Goal: Task Accomplishment & Management: Use online tool/utility

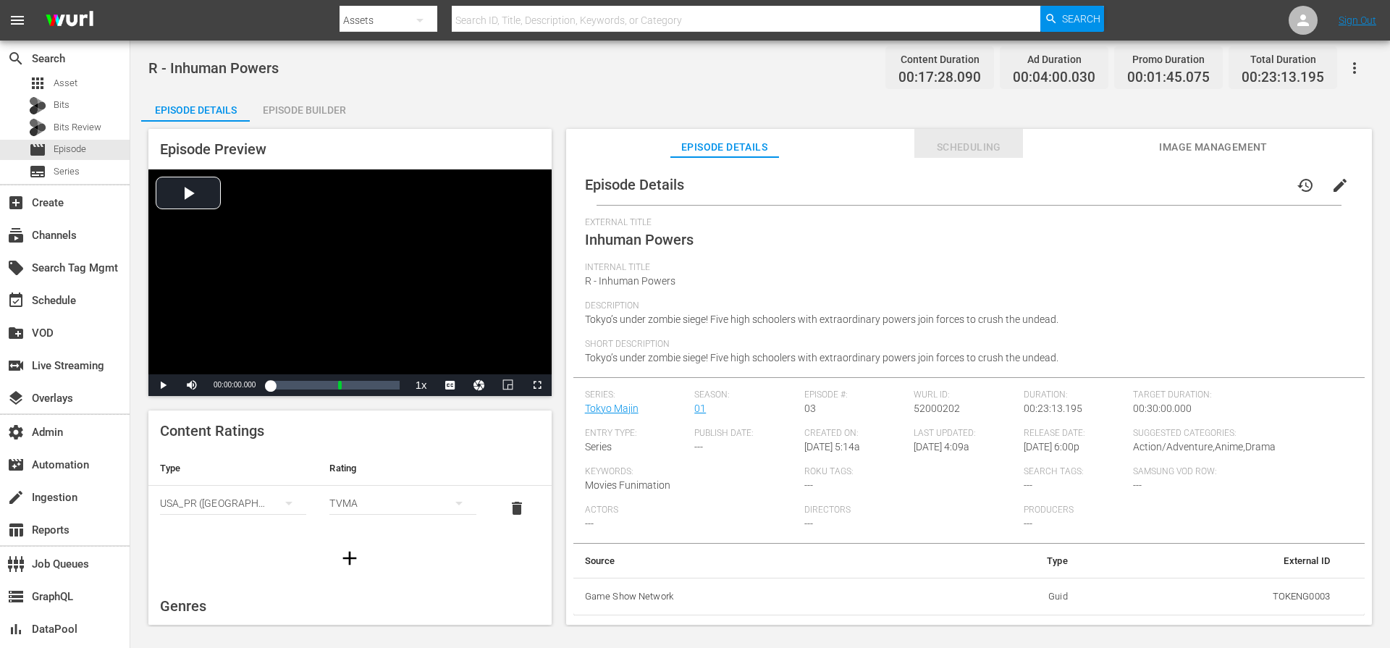
click at [951, 149] on span "Scheduling" at bounding box center [968, 147] width 109 height 18
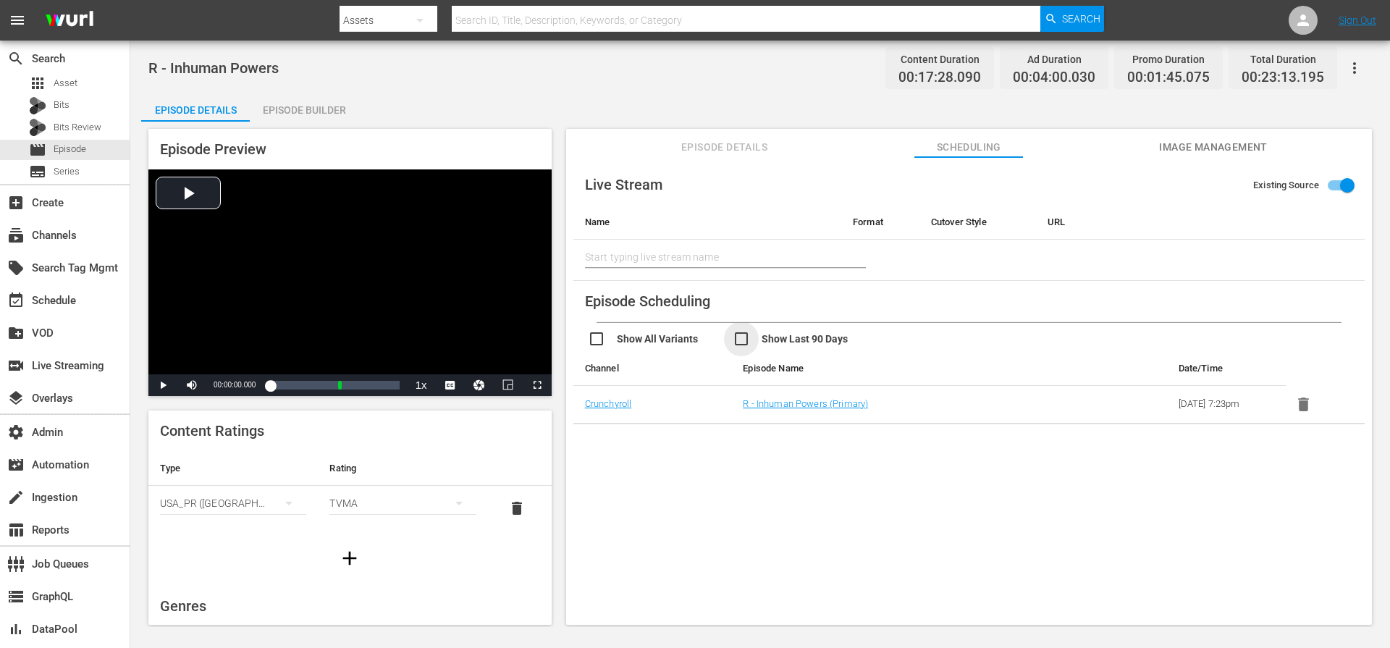
click at [824, 336] on input "checkbox" at bounding box center [805, 340] width 145 height 21
checkbox input "false"
click at [756, 148] on span "Episode Details" at bounding box center [724, 147] width 109 height 18
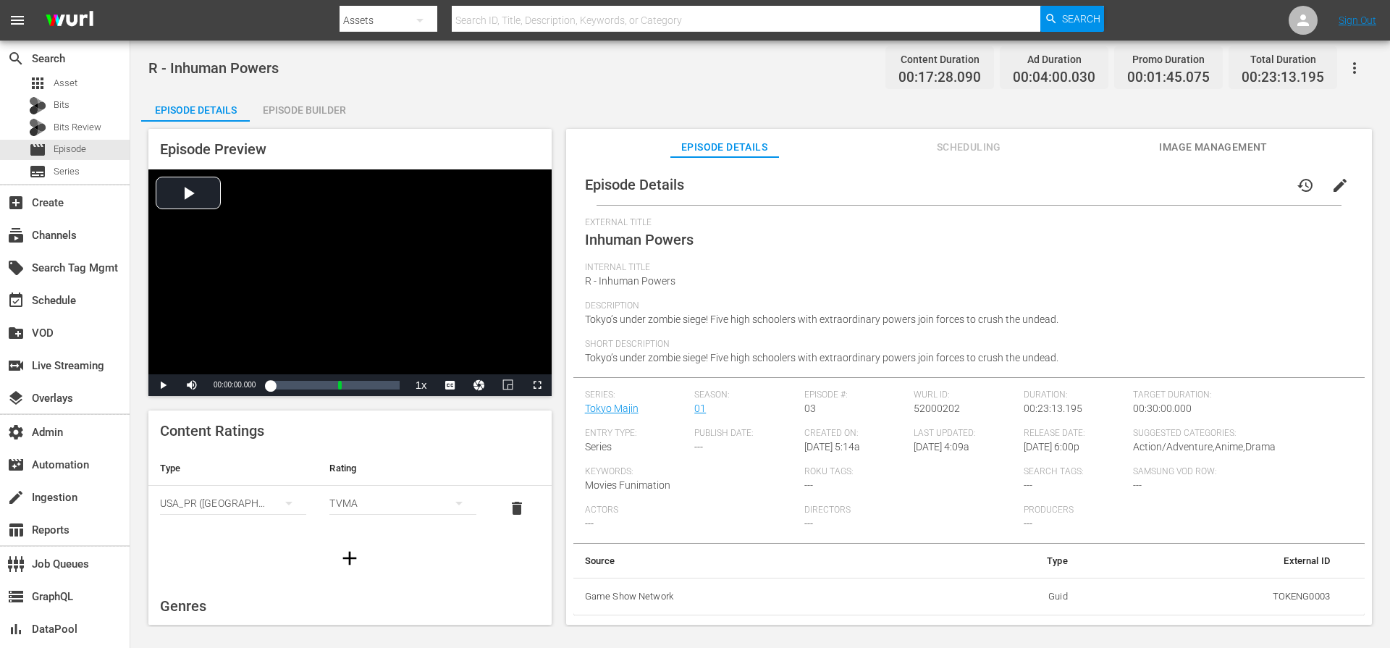
click at [300, 112] on div "Episode Builder" at bounding box center [304, 110] width 109 height 35
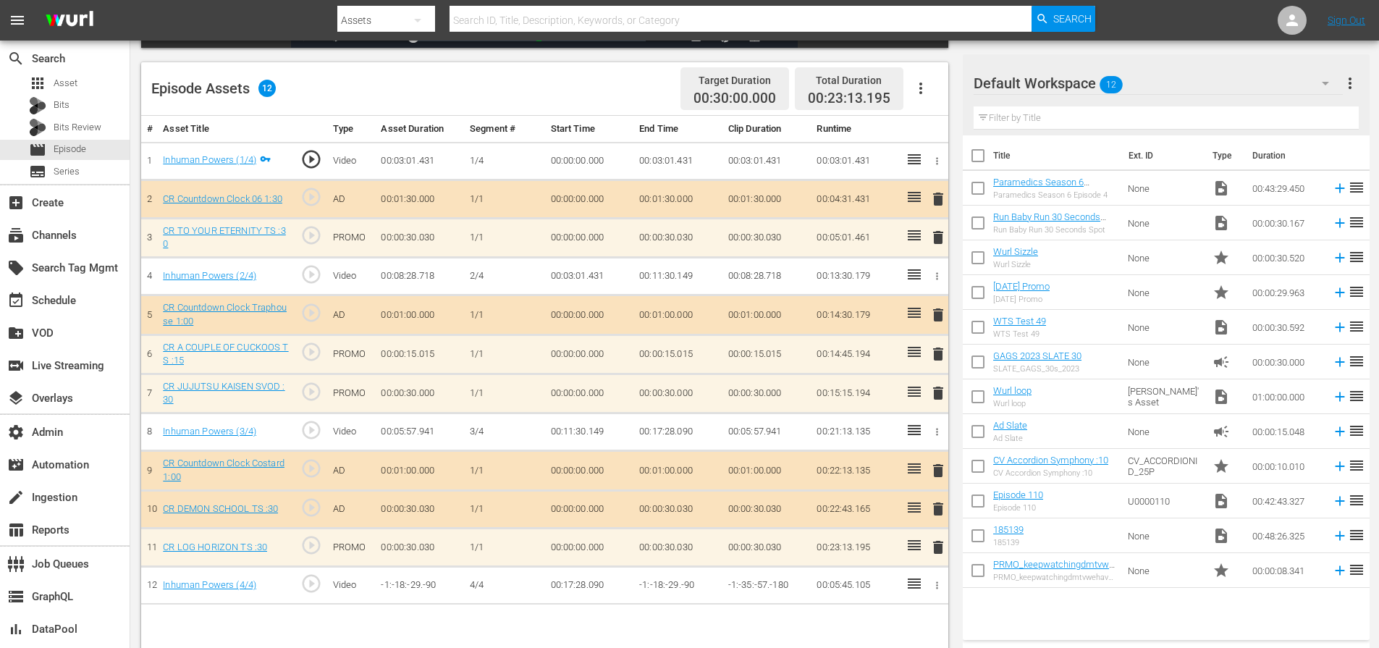
scroll to position [377, 0]
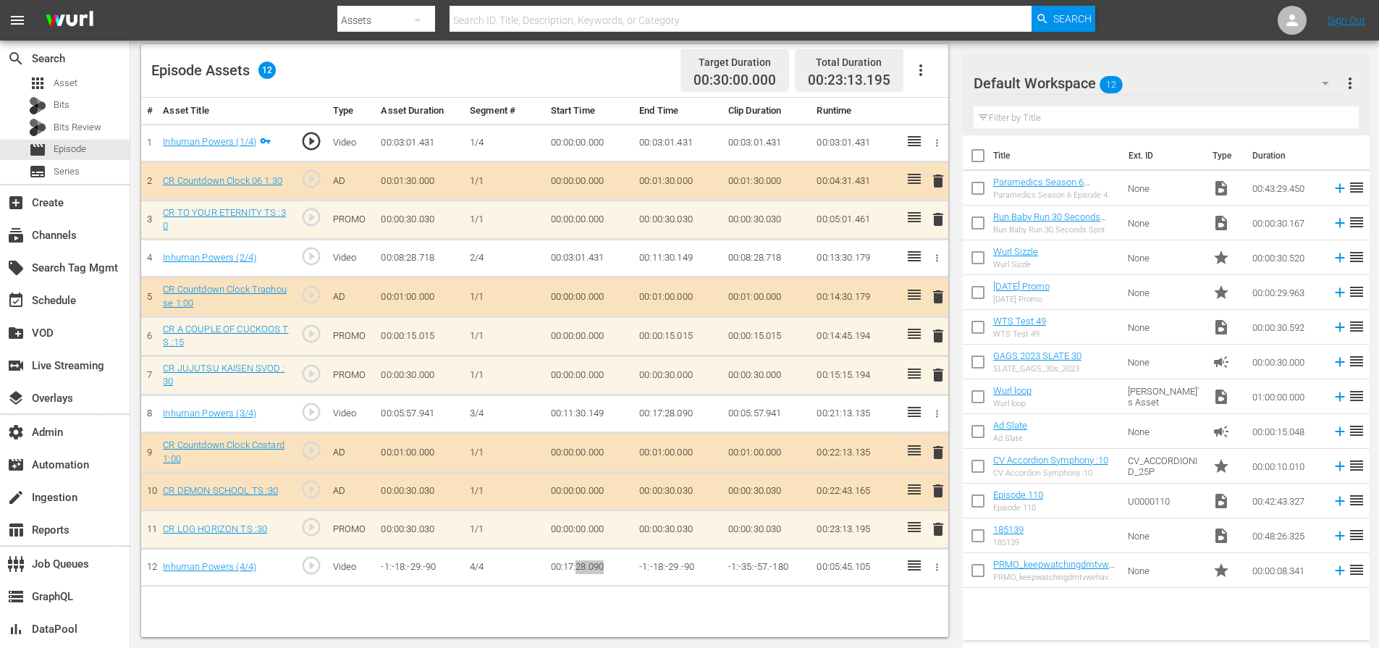
drag, startPoint x: 575, startPoint y: 568, endPoint x: 525, endPoint y: 607, distance: 63.4
click at [525, 607] on div "# Asset Title Type Asset Duration Segment # Start Time End Time Clip Duration R…" at bounding box center [544, 367] width 807 height 539
click at [186, 147] on link "Inhuman Powers (1/4)" at bounding box center [209, 141] width 93 height 11
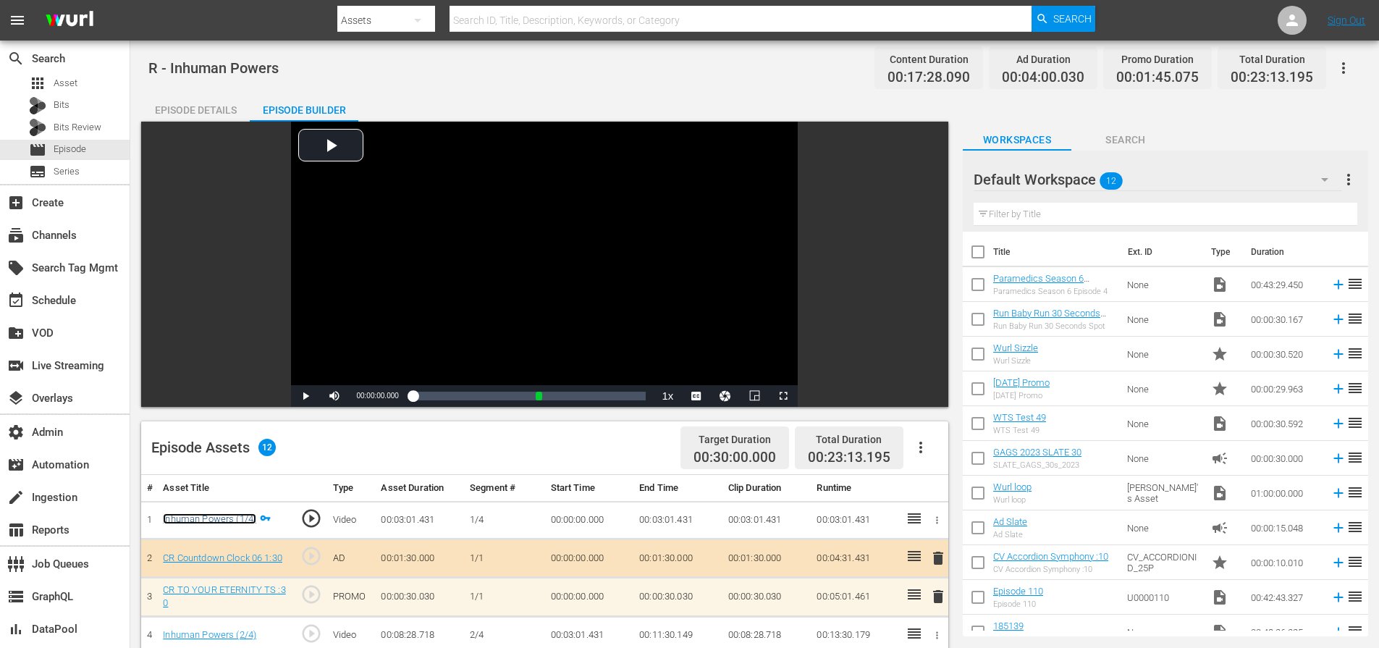
click at [188, 523] on link "Inhuman Powers (1/4)" at bounding box center [209, 518] width 93 height 11
click at [1340, 68] on icon "button" at bounding box center [1343, 67] width 17 height 17
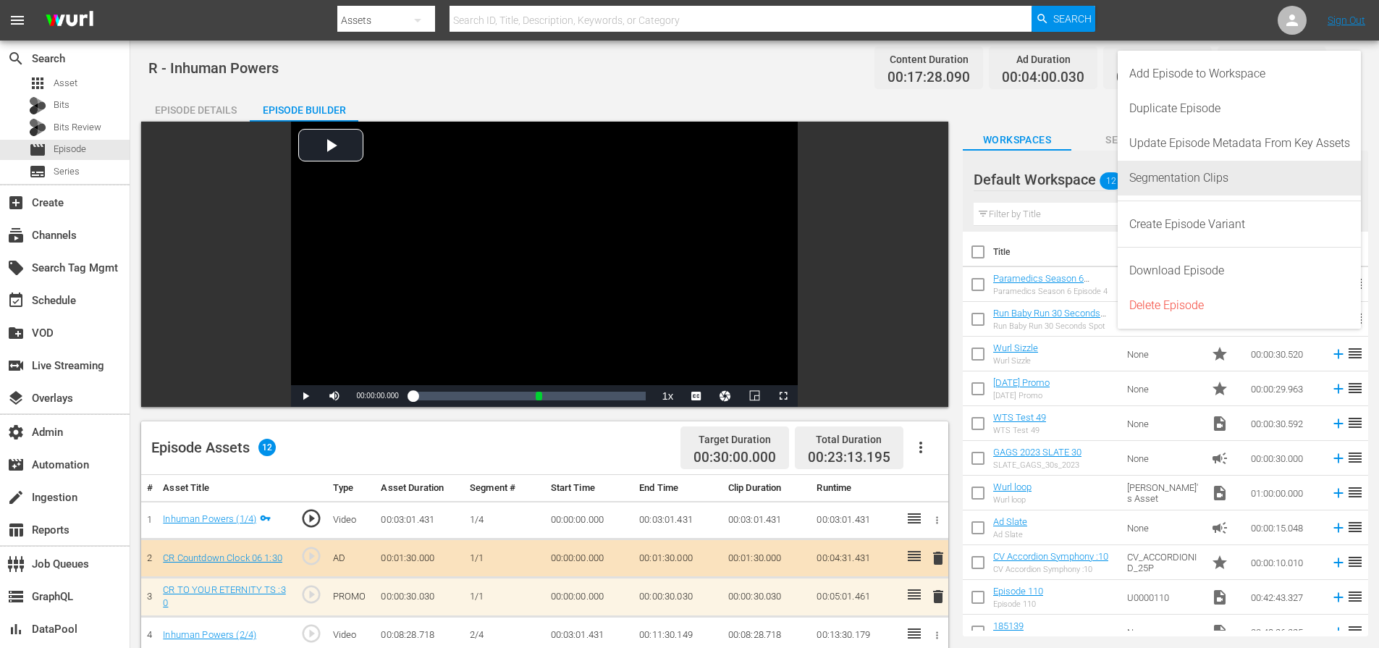
click at [1260, 184] on div "Segmentation Clips" at bounding box center [1239, 178] width 221 height 35
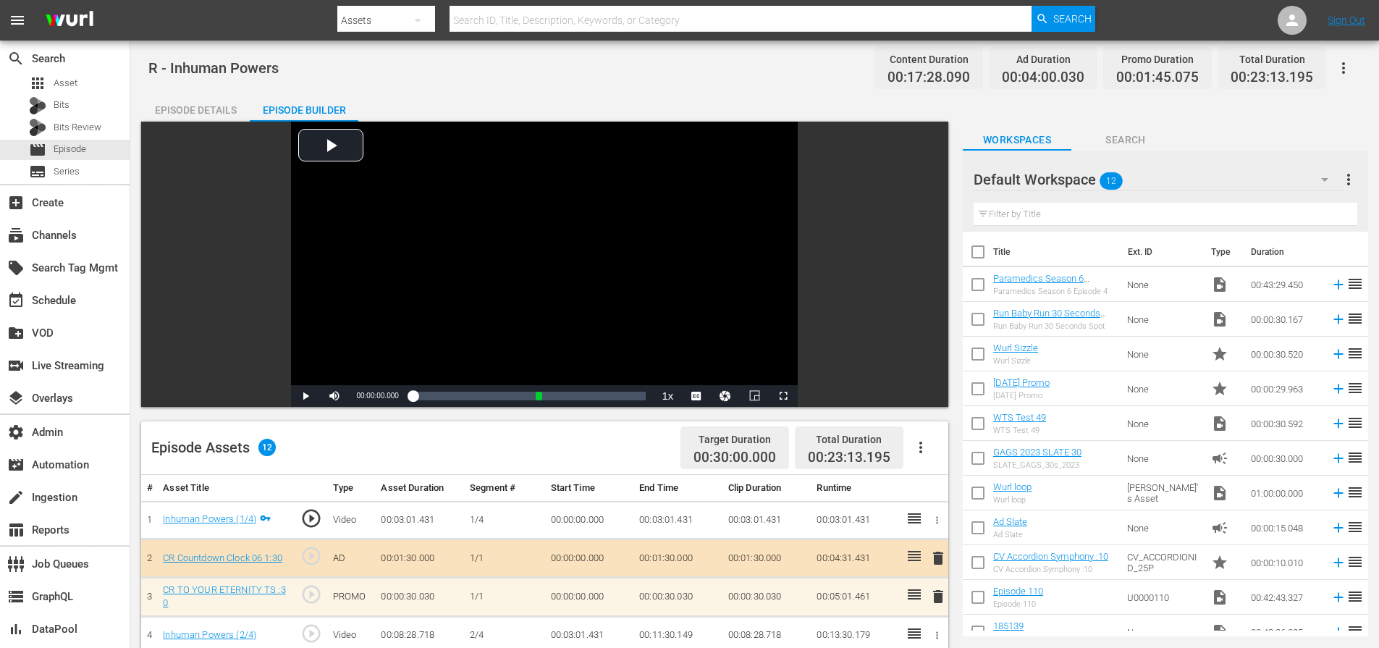
click at [277, 67] on span "R - Inhuman Powers" at bounding box center [213, 67] width 130 height 17
copy span "R - Inhuman Powers"
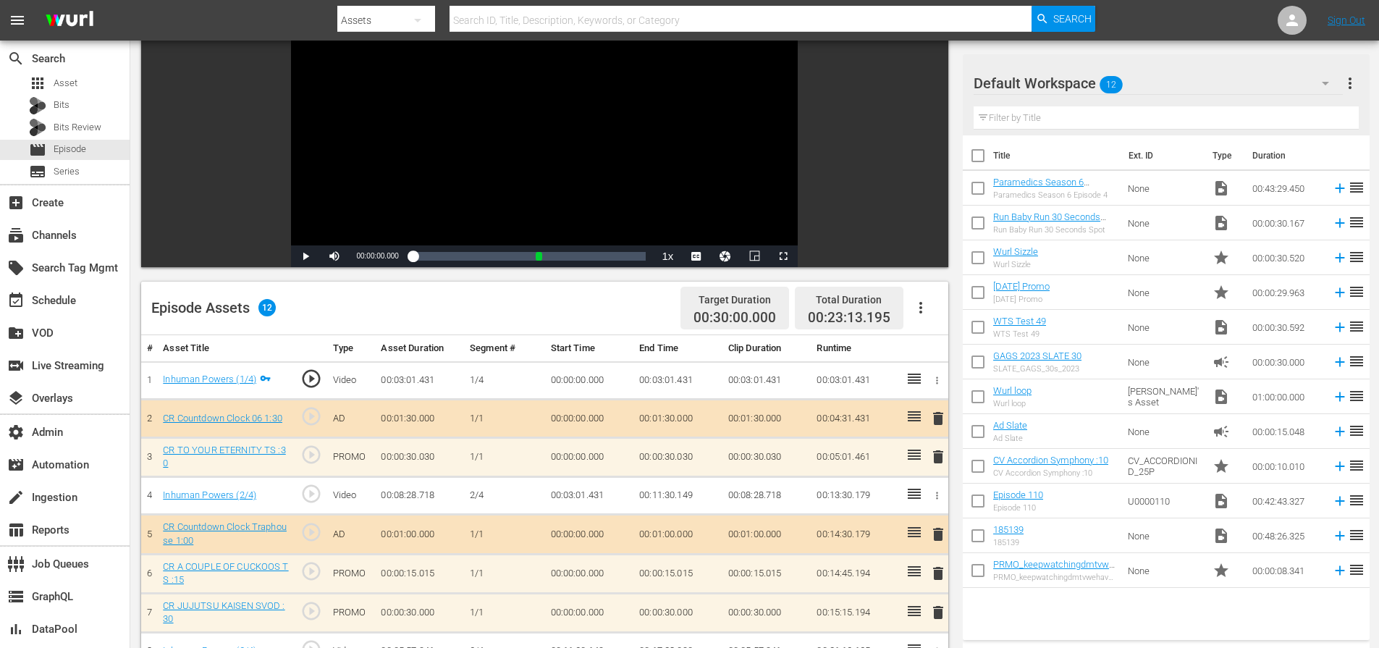
scroll to position [146, 0]
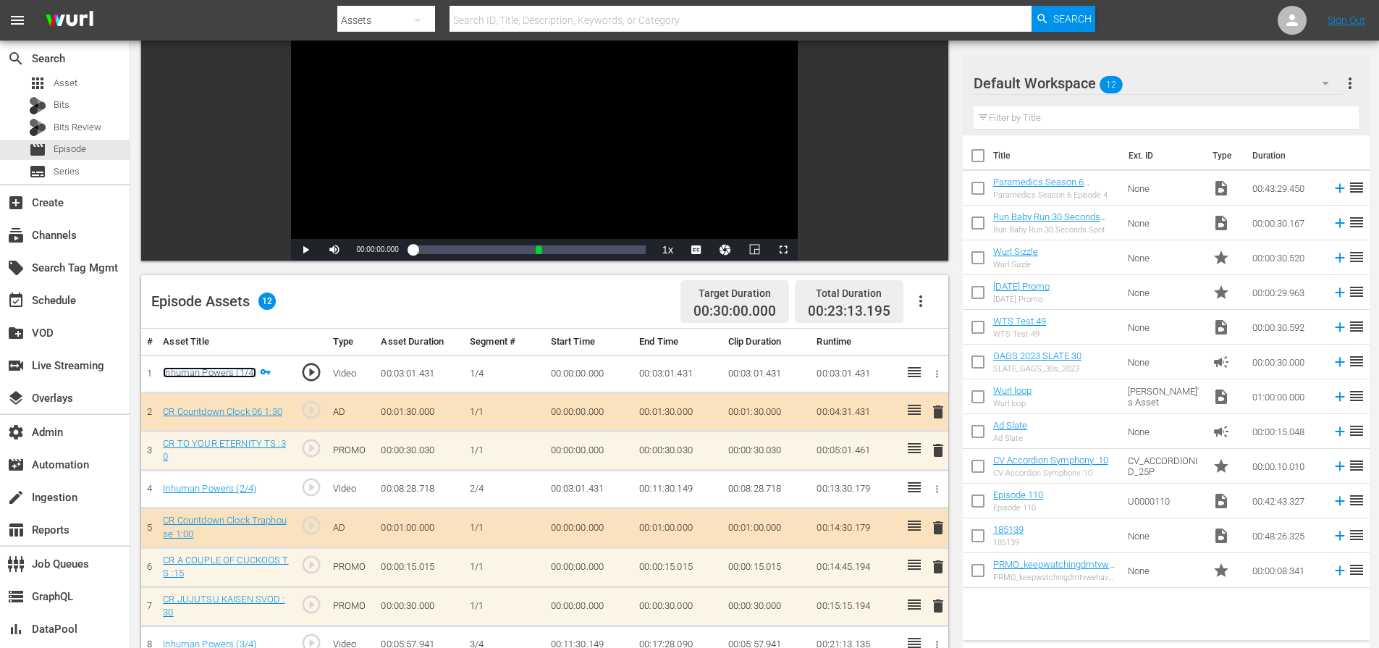
click at [233, 373] on link "Inhuman Powers (1/4)" at bounding box center [209, 372] width 93 height 11
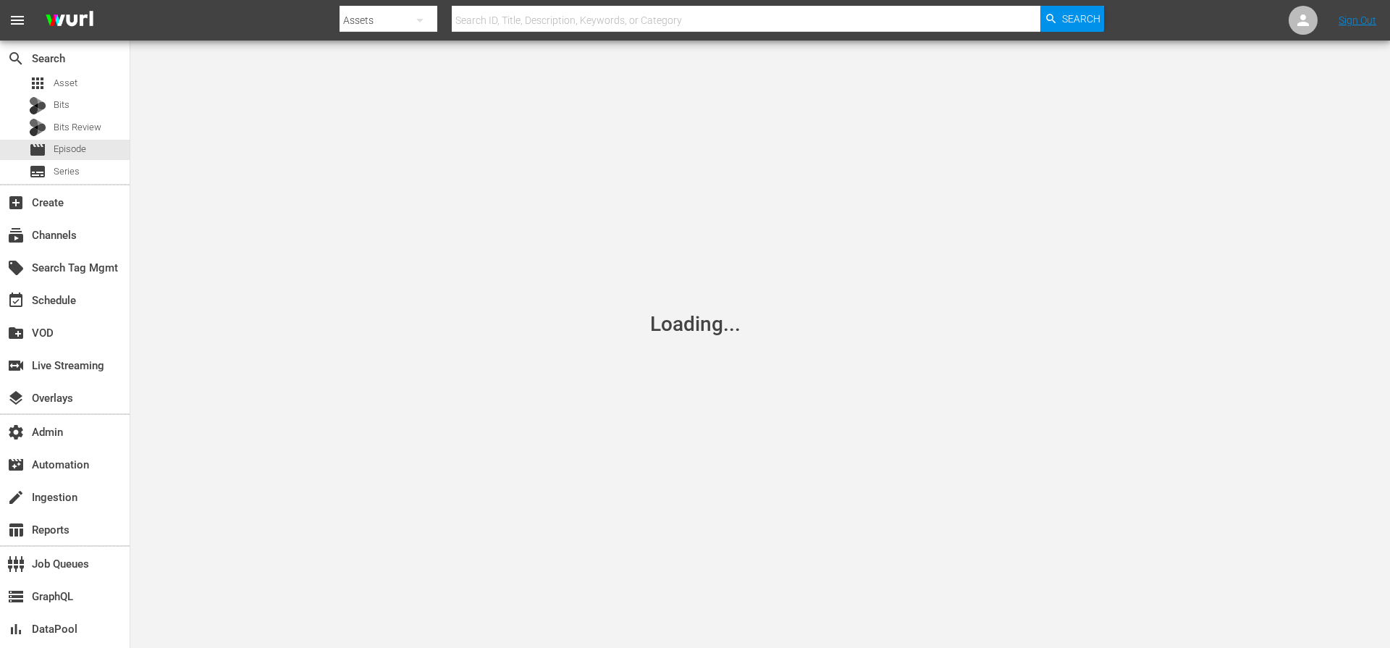
drag, startPoint x: 644, startPoint y: 164, endPoint x: 652, endPoint y: 159, distance: 9.8
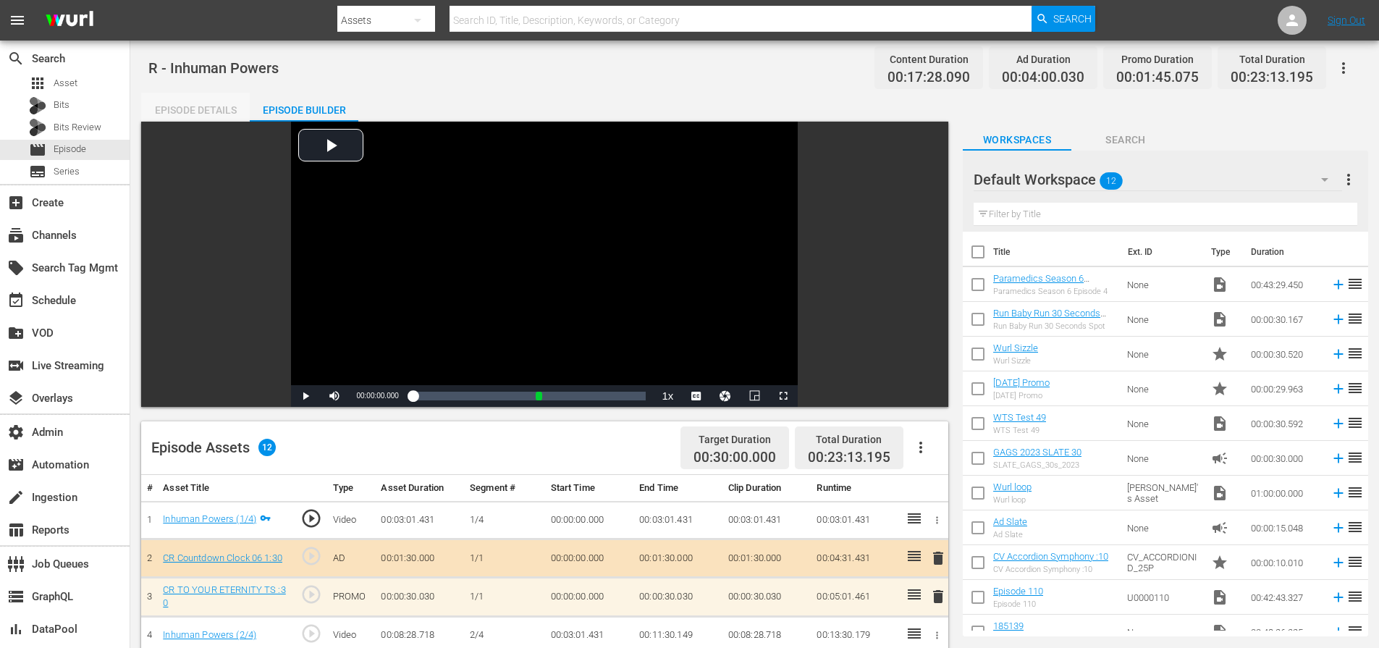
click at [197, 106] on div "Episode Details" at bounding box center [195, 110] width 109 height 35
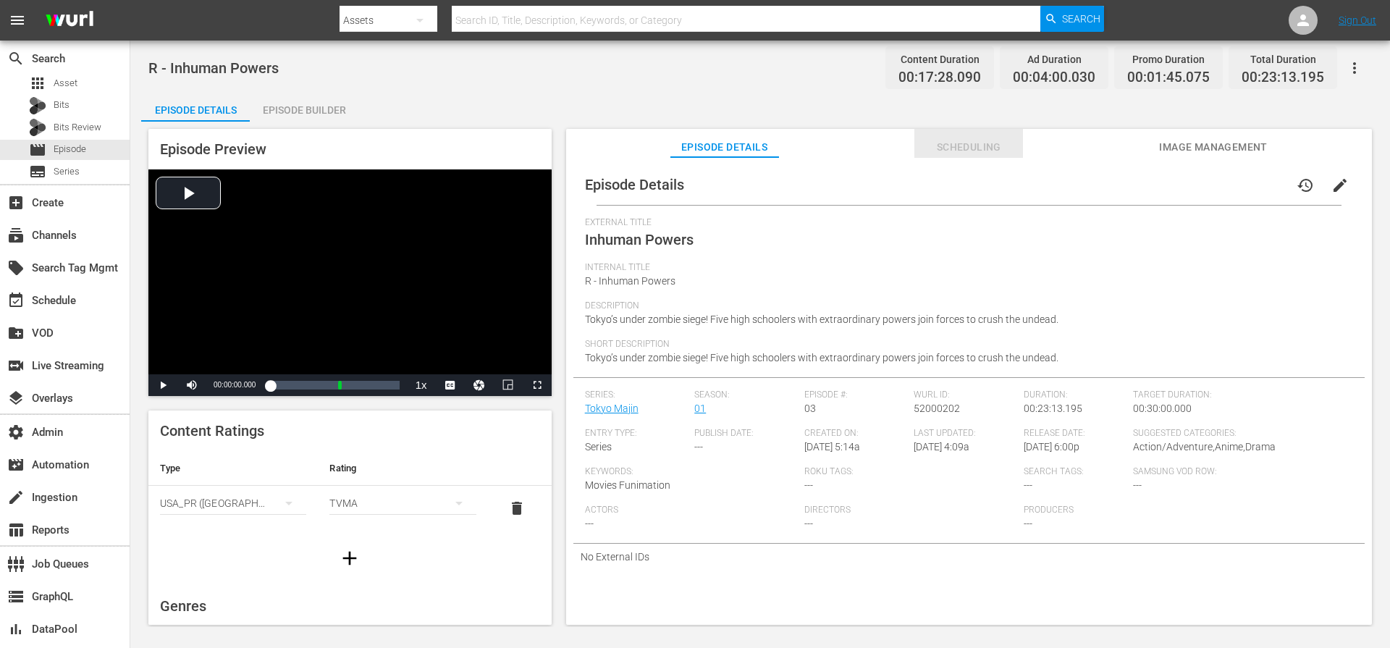
click at [964, 143] on span "Scheduling" at bounding box center [968, 147] width 109 height 18
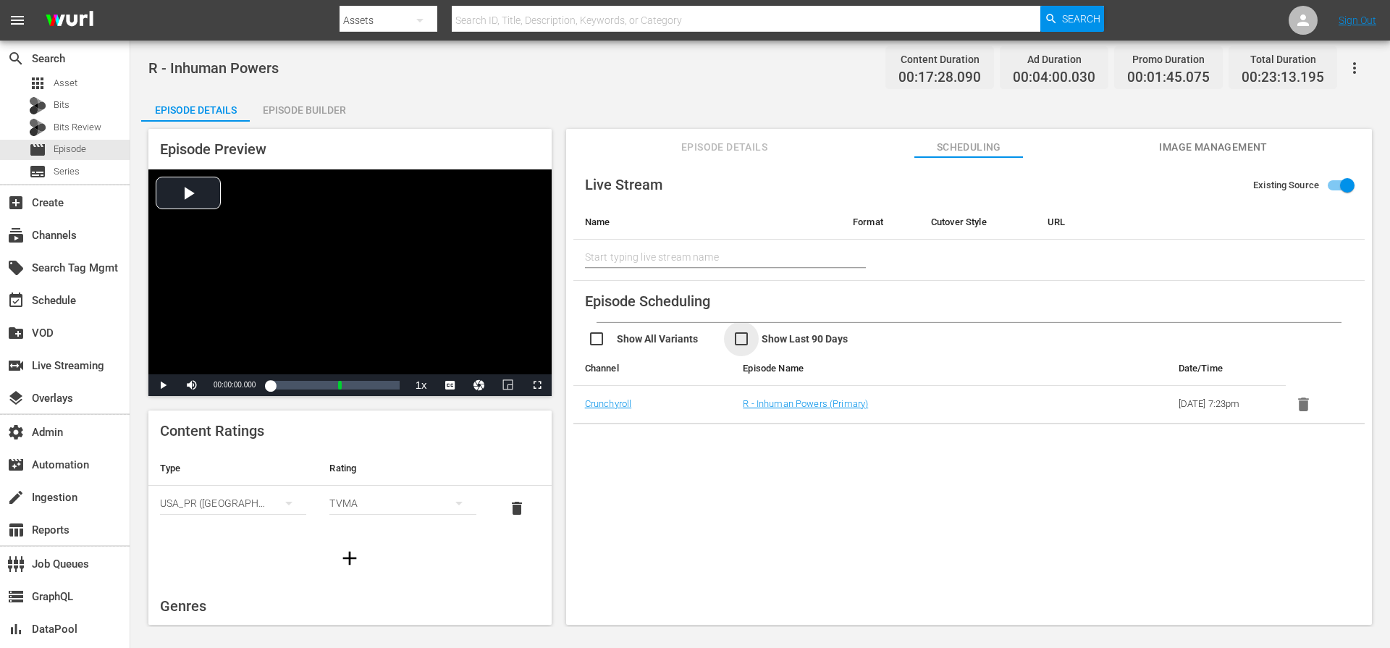
click at [747, 341] on input "checkbox" at bounding box center [805, 340] width 145 height 21
click at [742, 343] on input "checkbox" at bounding box center [805, 340] width 145 height 21
checkbox input "false"
click at [728, 146] on span "Episode Details" at bounding box center [724, 147] width 109 height 18
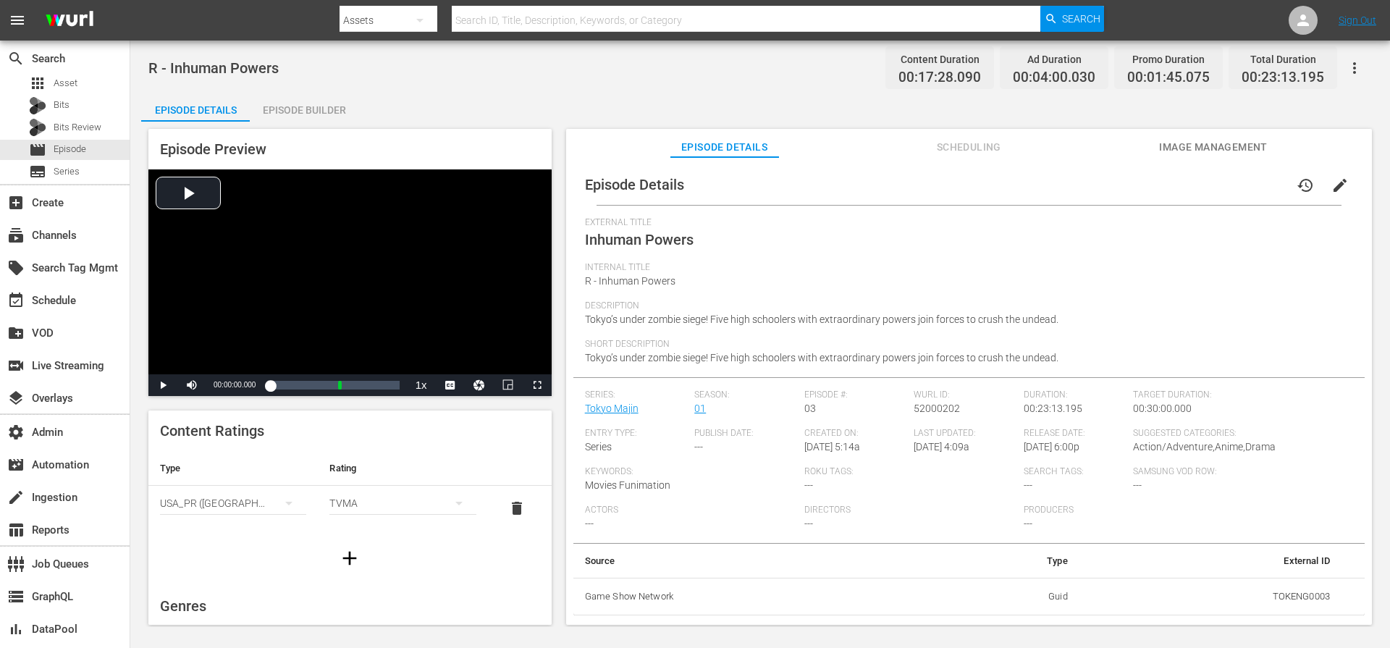
drag, startPoint x: 913, startPoint y: 434, endPoint x: 988, endPoint y: 453, distance: 77.4
click at [988, 453] on div "Last Updated: 8/13/25 @ 4:09a" at bounding box center [969, 447] width 110 height 38
click at [622, 412] on link "Tokyo Majin" at bounding box center [612, 409] width 54 height 12
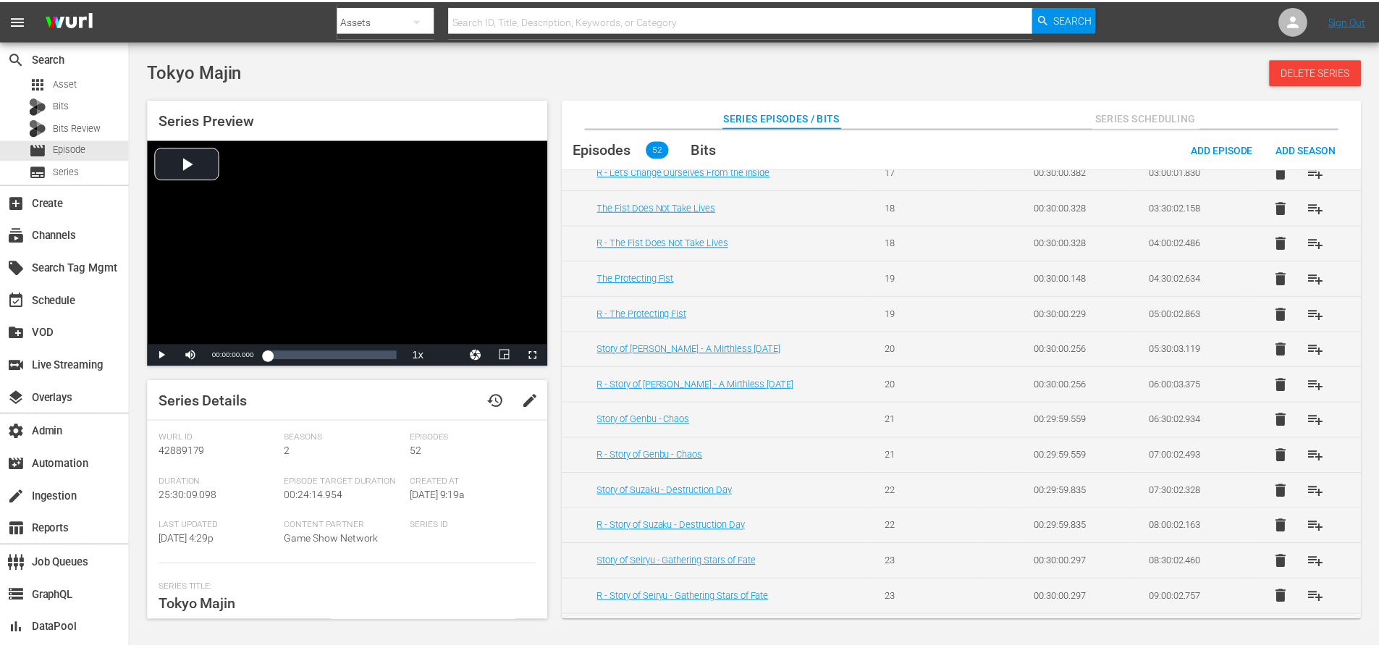
scroll to position [318, 0]
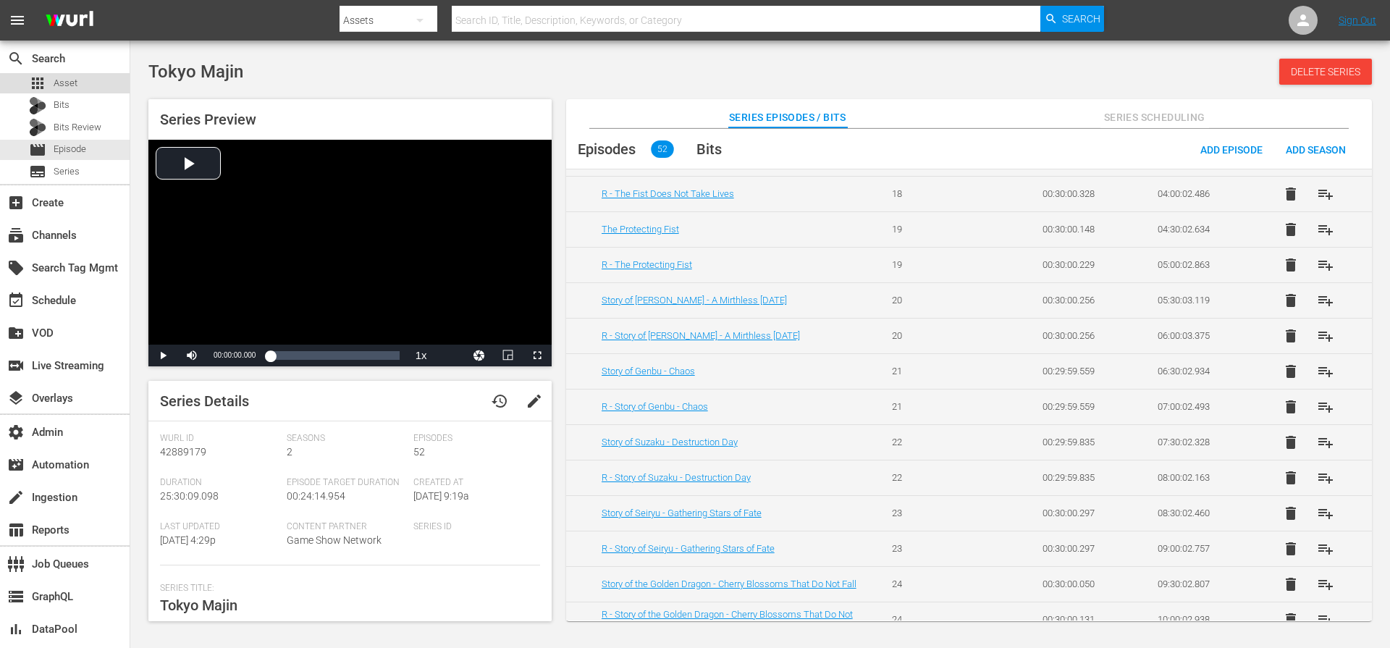
click at [97, 85] on div "apps Asset" at bounding box center [65, 83] width 130 height 20
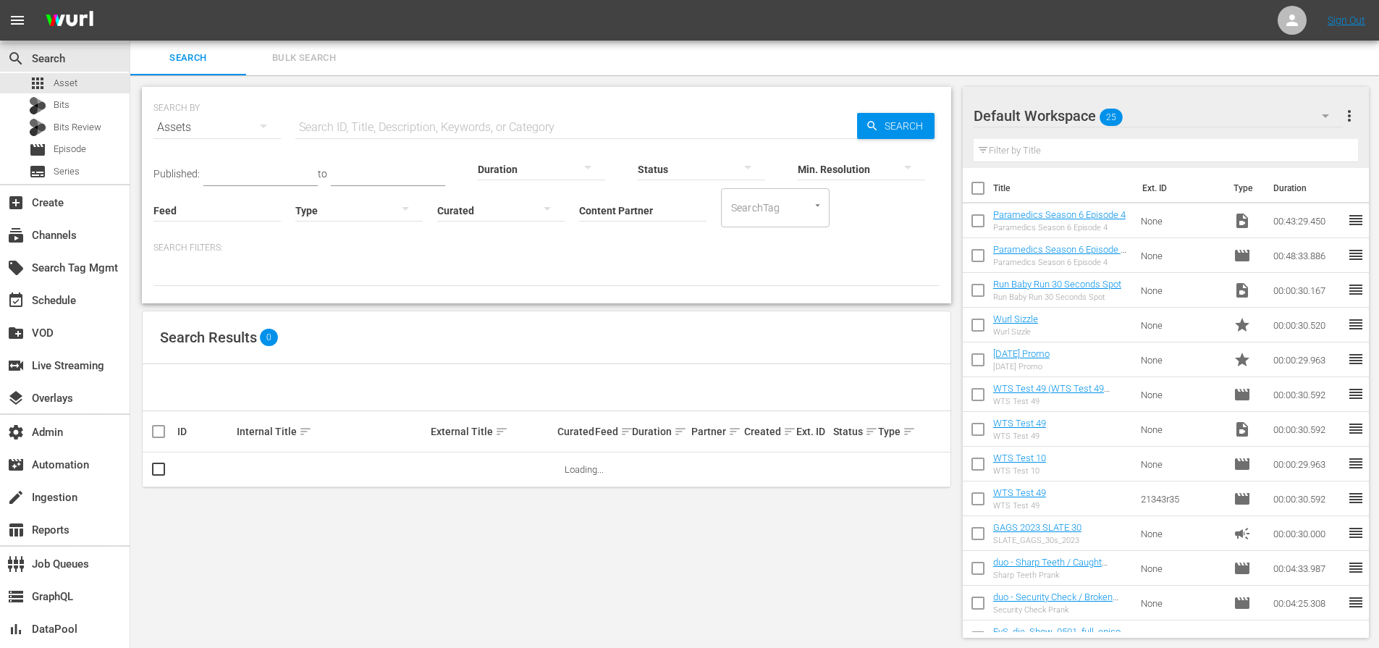
click at [224, 214] on input "Feed" at bounding box center [216, 211] width 127 height 52
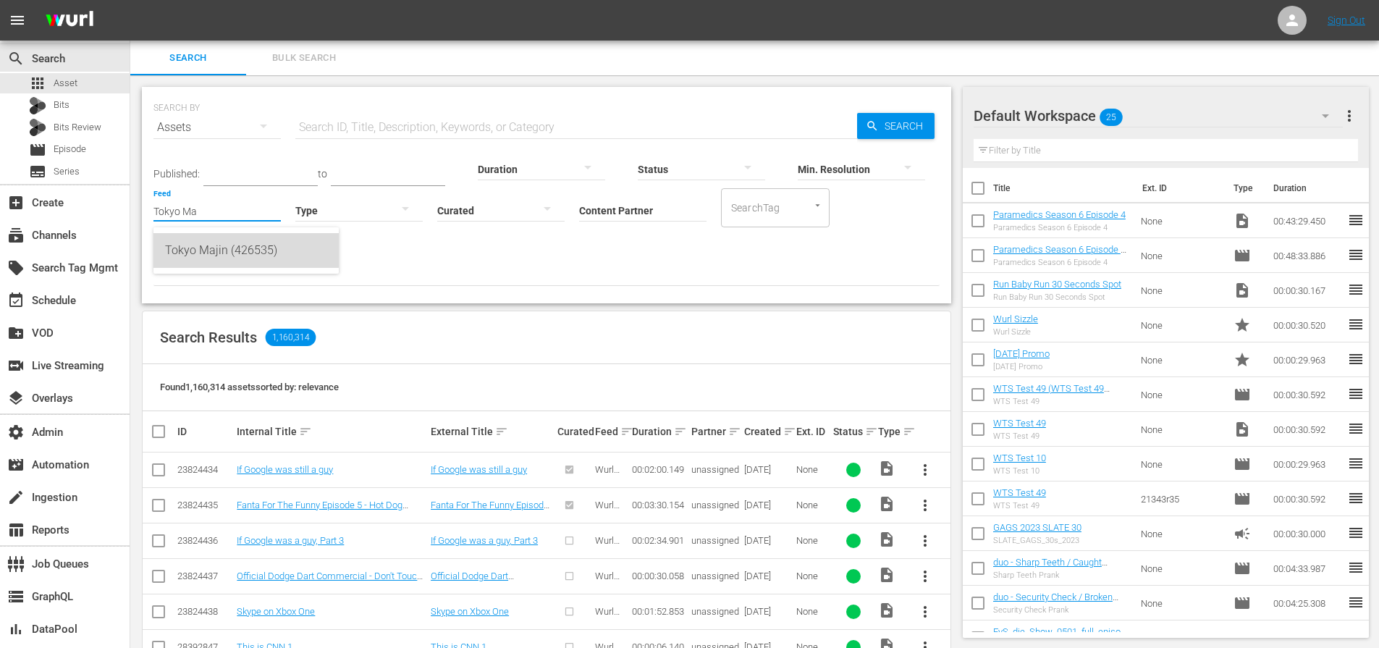
click at [233, 245] on div "Tokyo Majin (426535)" at bounding box center [246, 250] width 162 height 35
type input "Tokyo Majin (426535)"
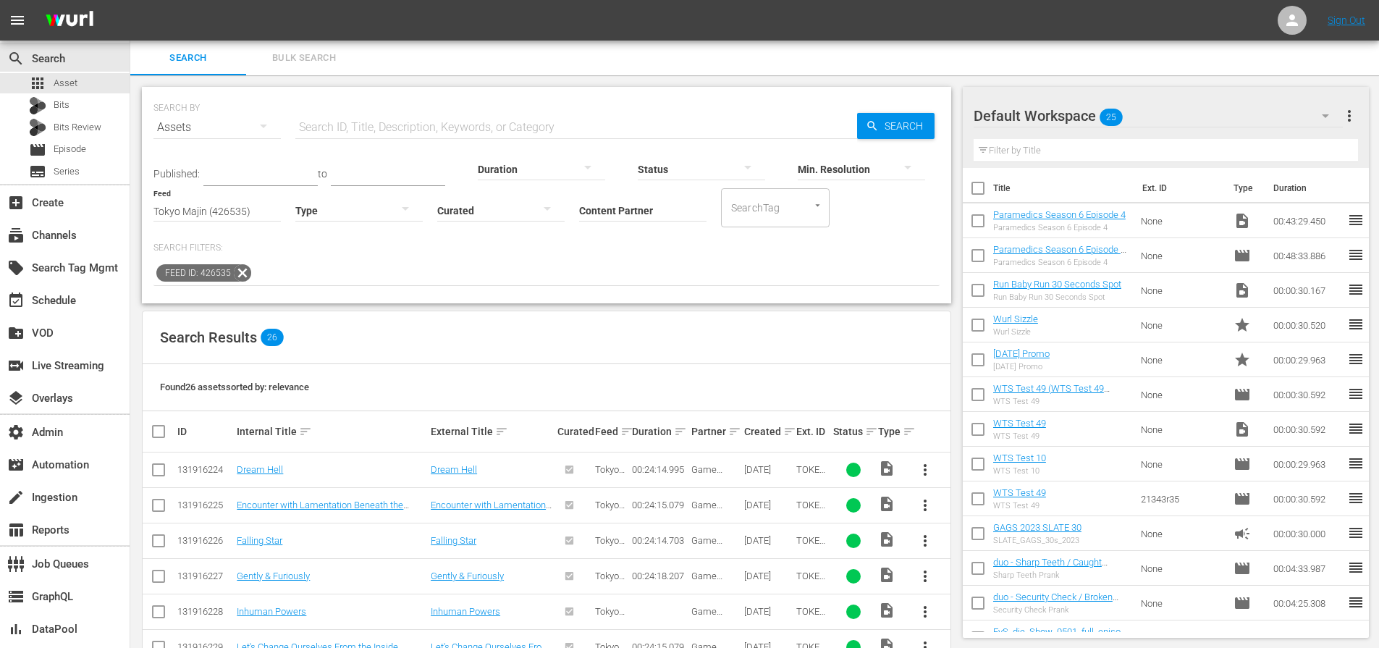
click at [580, 268] on div "Feed ID: 426535" at bounding box center [546, 273] width 786 height 25
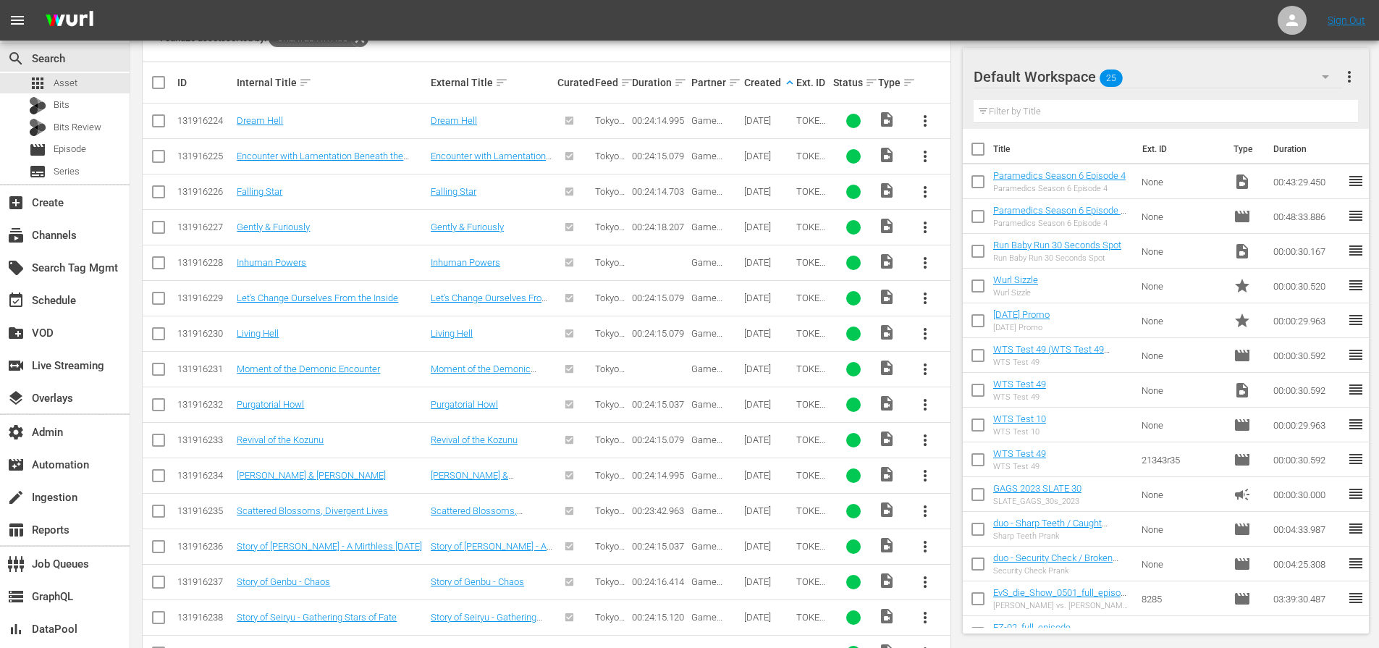
scroll to position [319, 0]
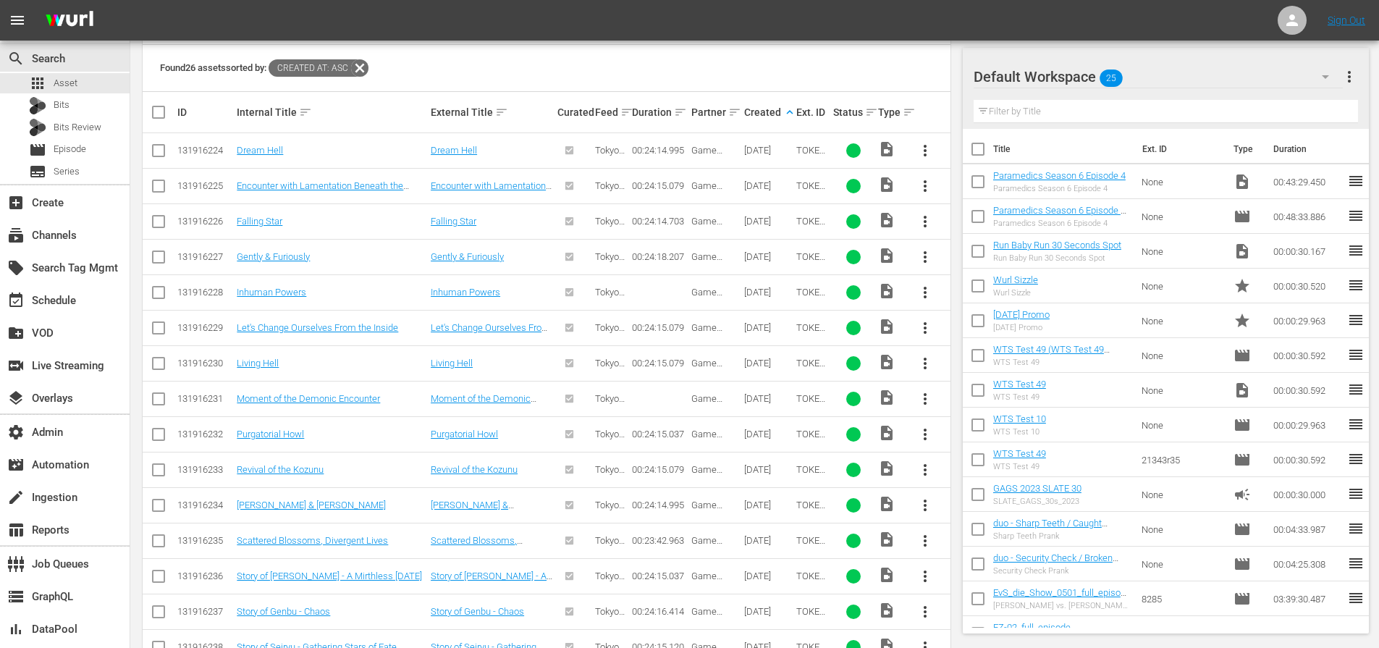
click at [159, 292] on input "checkbox" at bounding box center [158, 295] width 17 height 17
checkbox input "true"
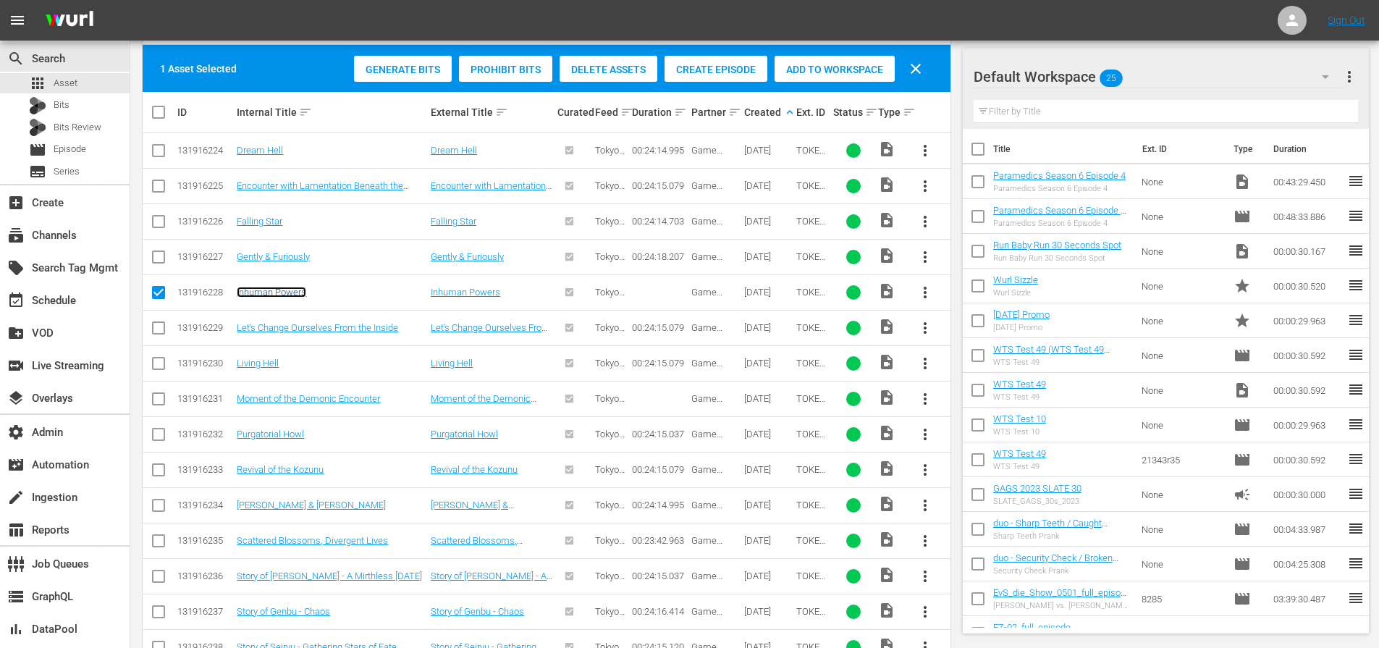
click at [258, 296] on link "Inhuman Powers" at bounding box center [272, 292] width 70 height 11
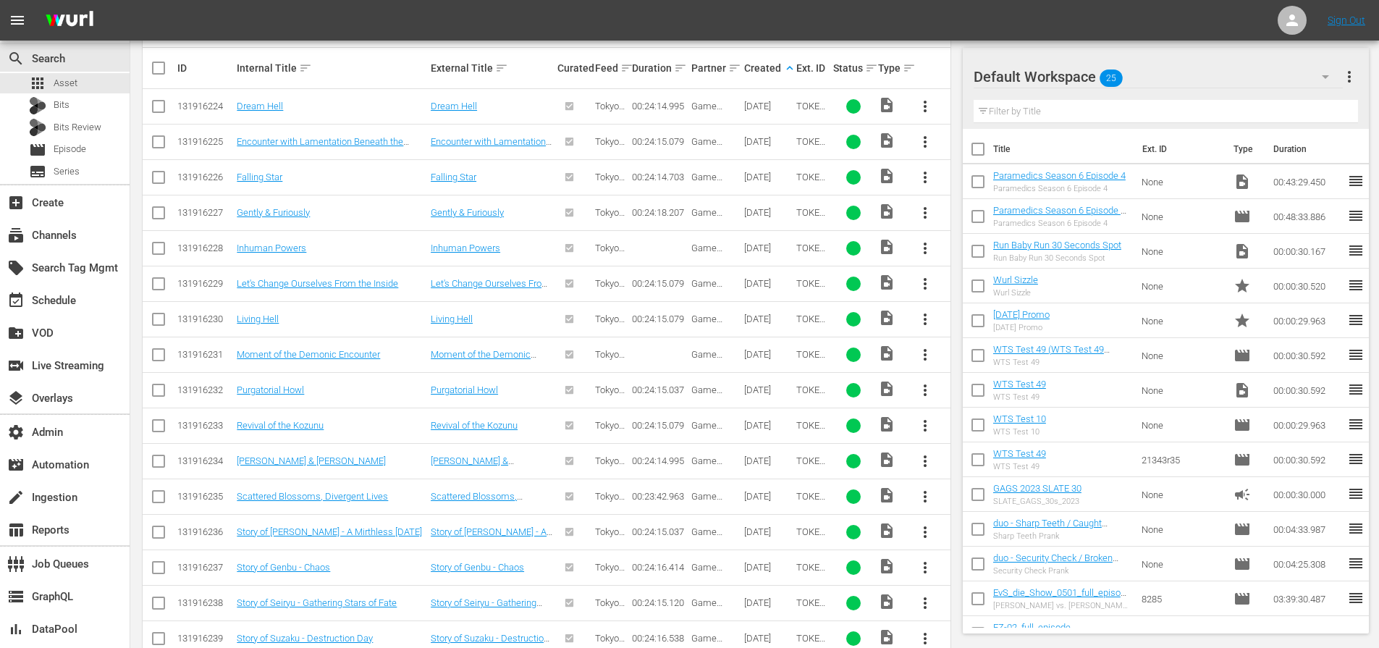
scroll to position [282, 0]
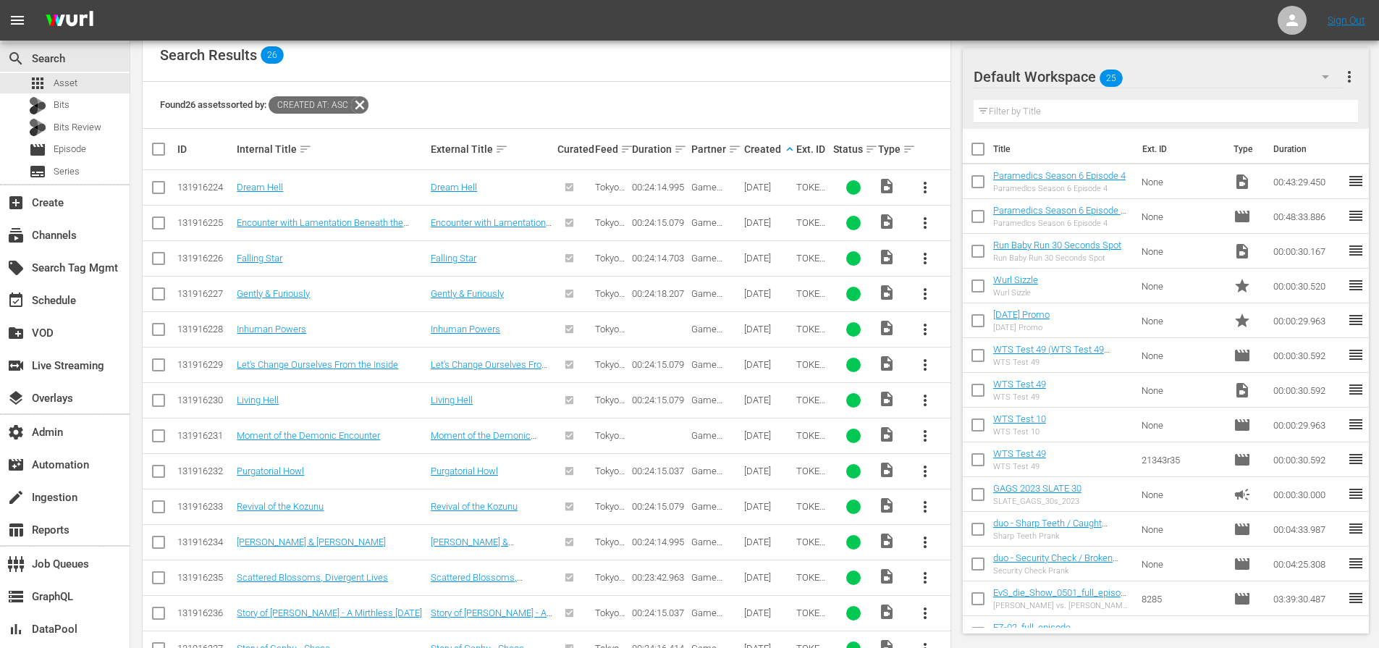
click at [155, 332] on input "checkbox" at bounding box center [158, 332] width 17 height 17
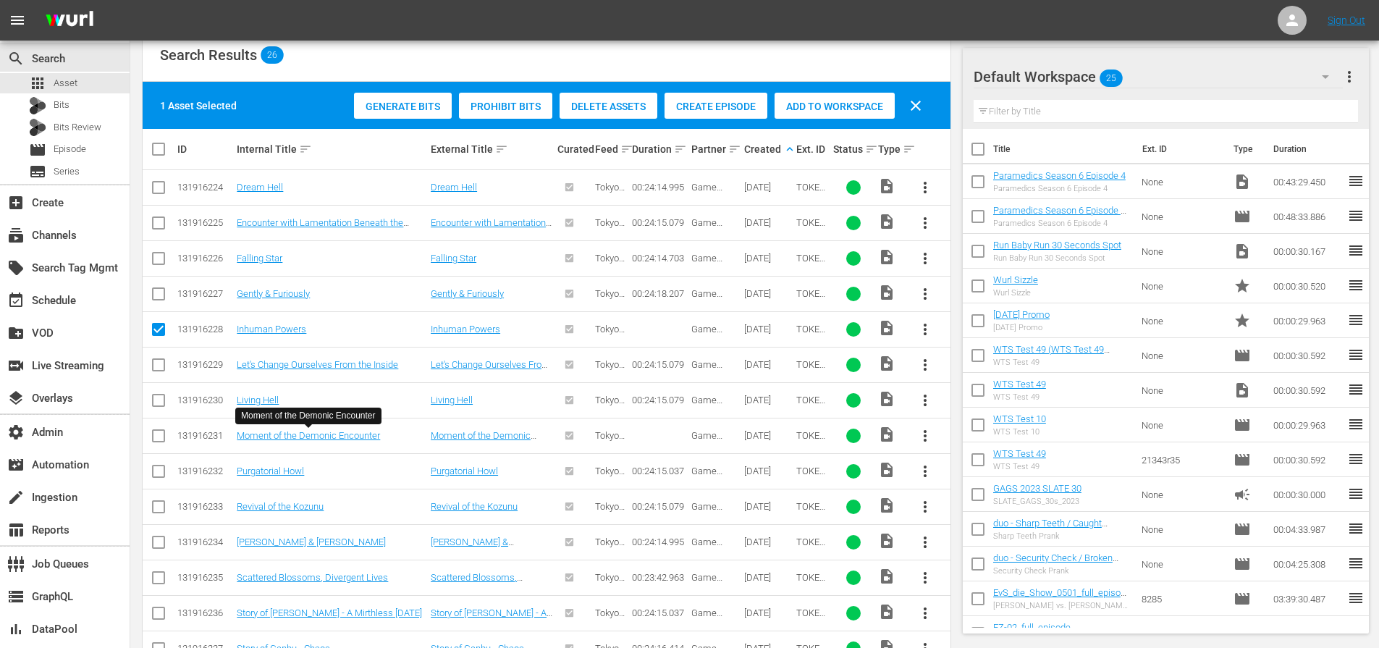
click at [155, 330] on input "checkbox" at bounding box center [158, 332] width 17 height 17
checkbox input "false"
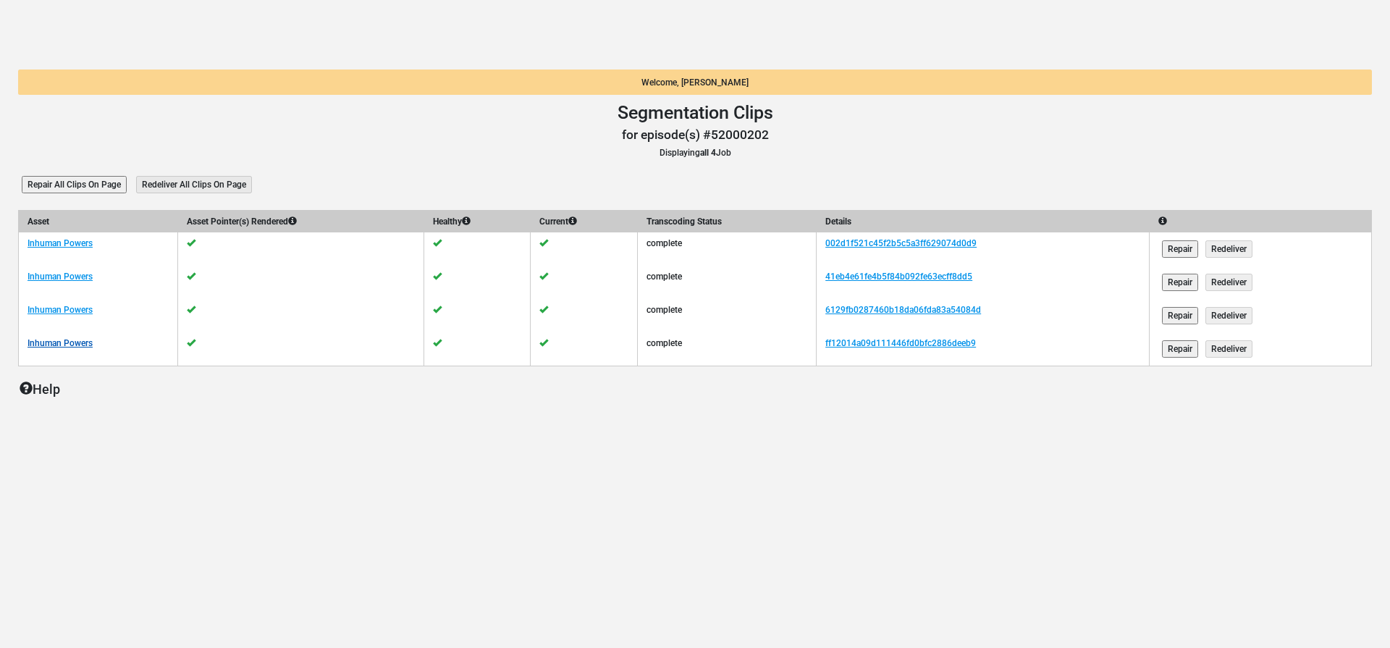
click at [74, 342] on link "Inhuman Powers" at bounding box center [60, 343] width 65 height 10
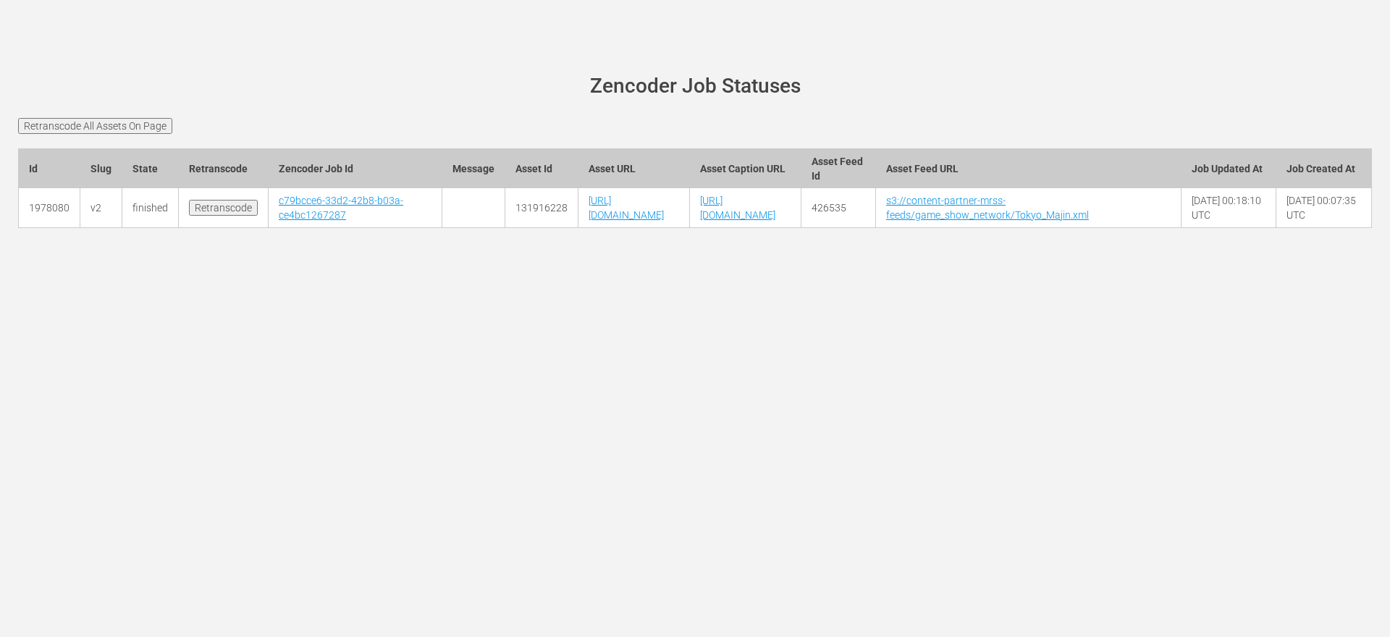
scroll to position [0, 497]
click at [1089, 221] on link "s3://content-partner-mrss-feeds/game_show_network/Tokyo_Majin.xml" at bounding box center [987, 208] width 203 height 26
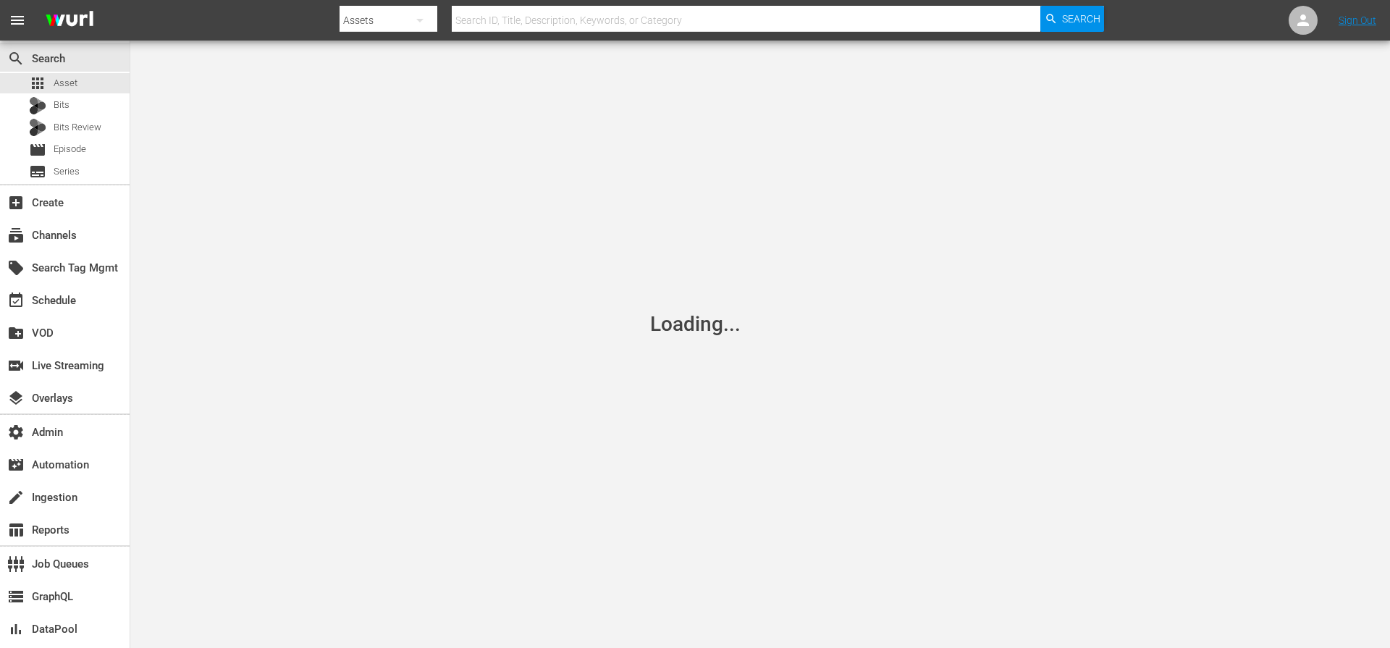
click at [614, 156] on div "Loading..." at bounding box center [695, 324] width 1390 height 648
drag, startPoint x: 645, startPoint y: 123, endPoint x: 636, endPoint y: 129, distance: 10.4
drag, startPoint x: 439, startPoint y: 227, endPoint x: 434, endPoint y: 203, distance: 24.6
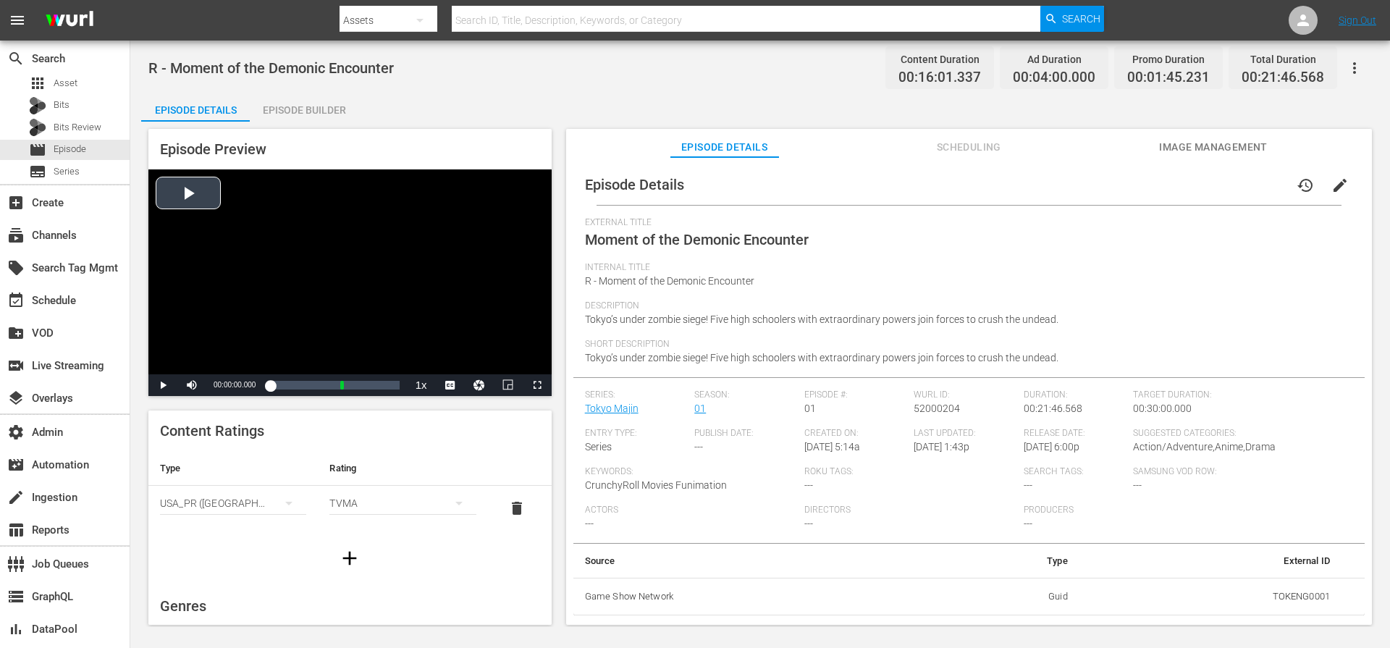
click at [159, 182] on div "Video Player" at bounding box center [349, 271] width 403 height 205
click at [212, 386] on div "Volume Level" at bounding box center [211, 385] width 4 height 2
click at [320, 385] on div "Loaded : 2.47% 00:01:11.004 Moment of the Demonic Encounter (1/4) 00:00:02.981" at bounding box center [334, 385] width 129 height 14
click at [358, 388] on div "00:03:52.740 CR Countdown Clock 05 2:00" at bounding box center [357, 385] width 1 height 14
click at [163, 385] on span "Video Player" at bounding box center [163, 385] width 0 height 0
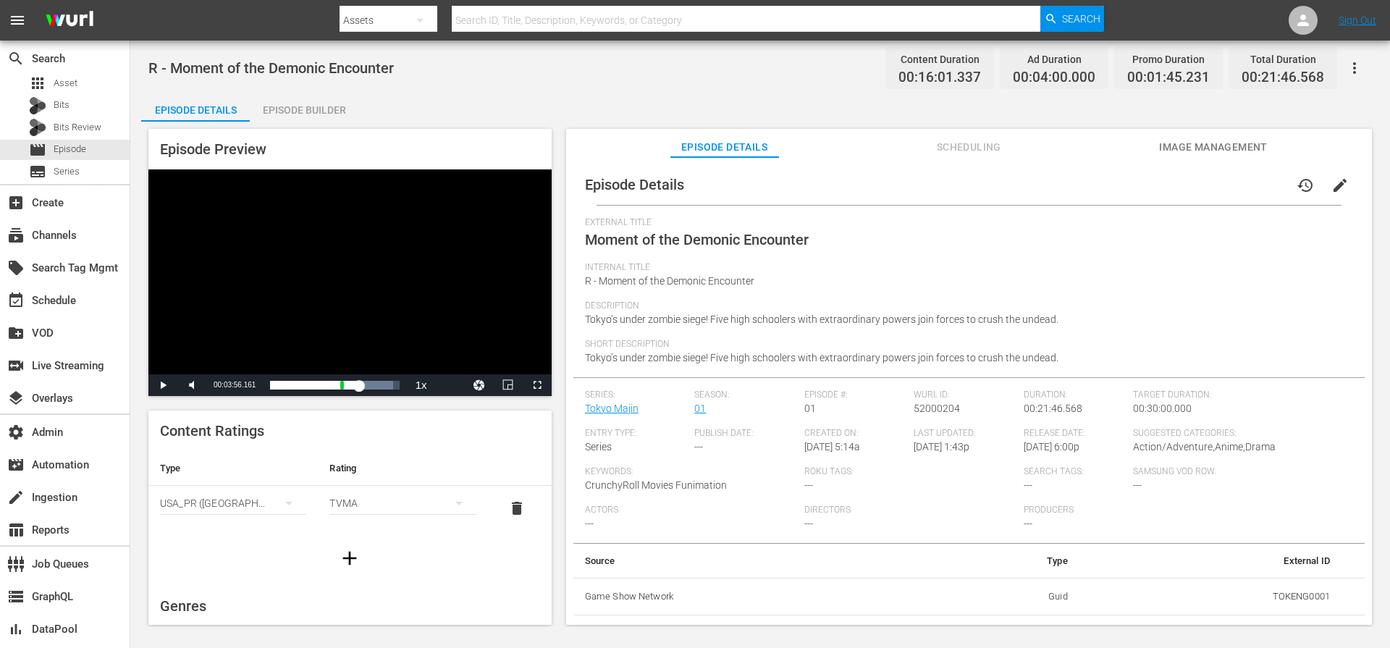
click at [956, 224] on span "External Title" at bounding box center [965, 223] width 761 height 12
drag, startPoint x: 1078, startPoint y: 408, endPoint x: 1019, endPoint y: 410, distance: 59.4
click at [1024, 410] on div "Duration: 00:21:46.568" at bounding box center [1079, 409] width 110 height 38
click at [335, 105] on div "Episode Builder" at bounding box center [304, 110] width 109 height 35
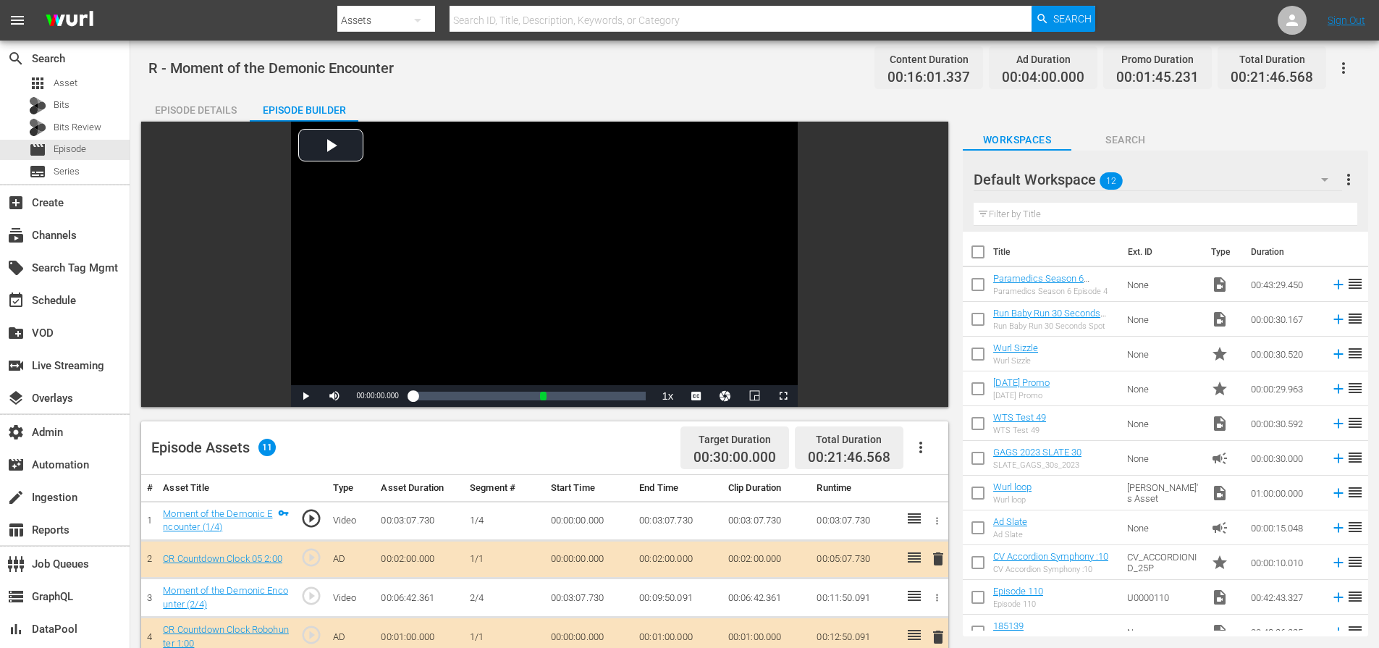
click at [199, 106] on div "Episode Details" at bounding box center [195, 110] width 109 height 35
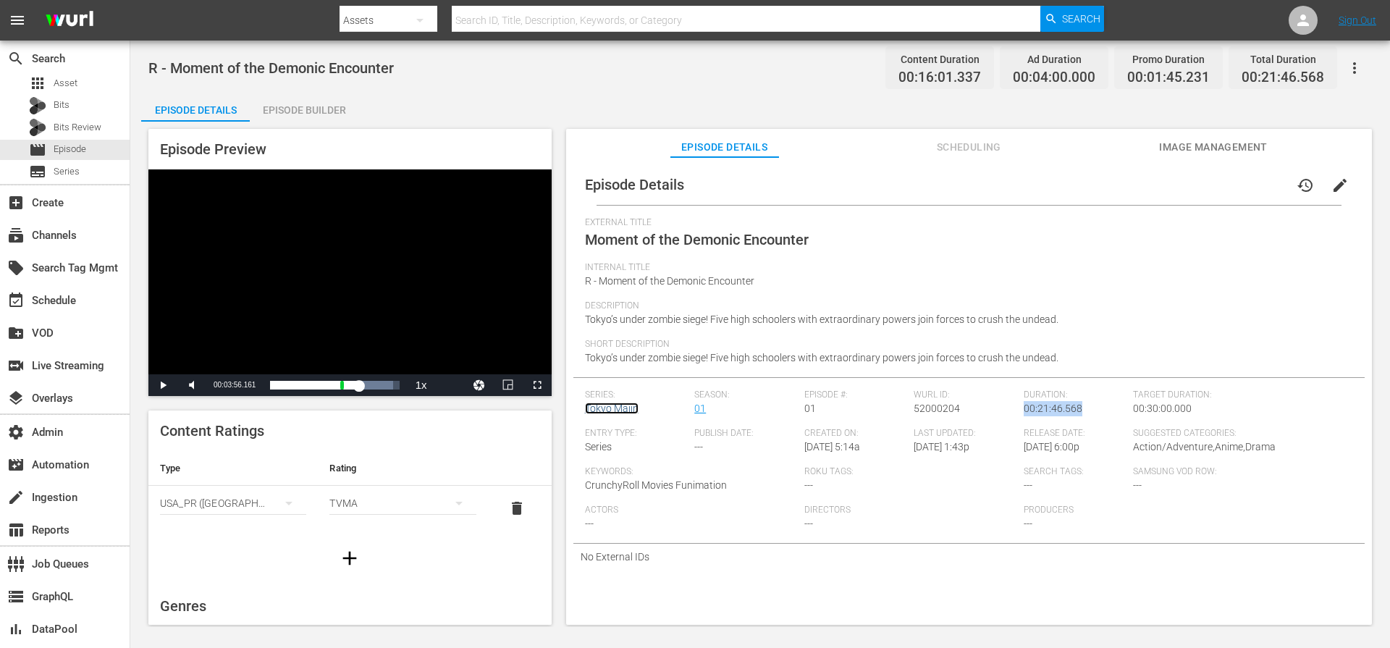
click at [623, 408] on link "Tokyo Majin" at bounding box center [612, 409] width 54 height 12
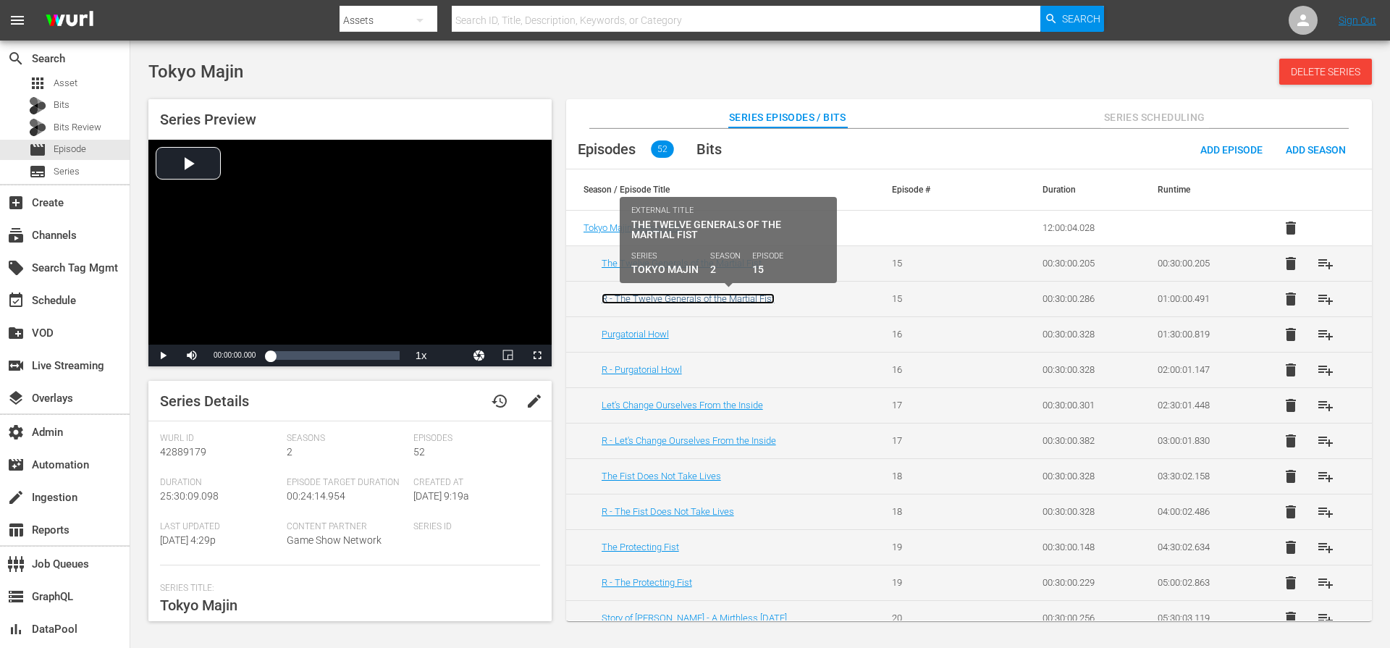
click at [749, 303] on link "R - The Twelve Generals of the Martial Fist" at bounding box center [688, 298] width 173 height 11
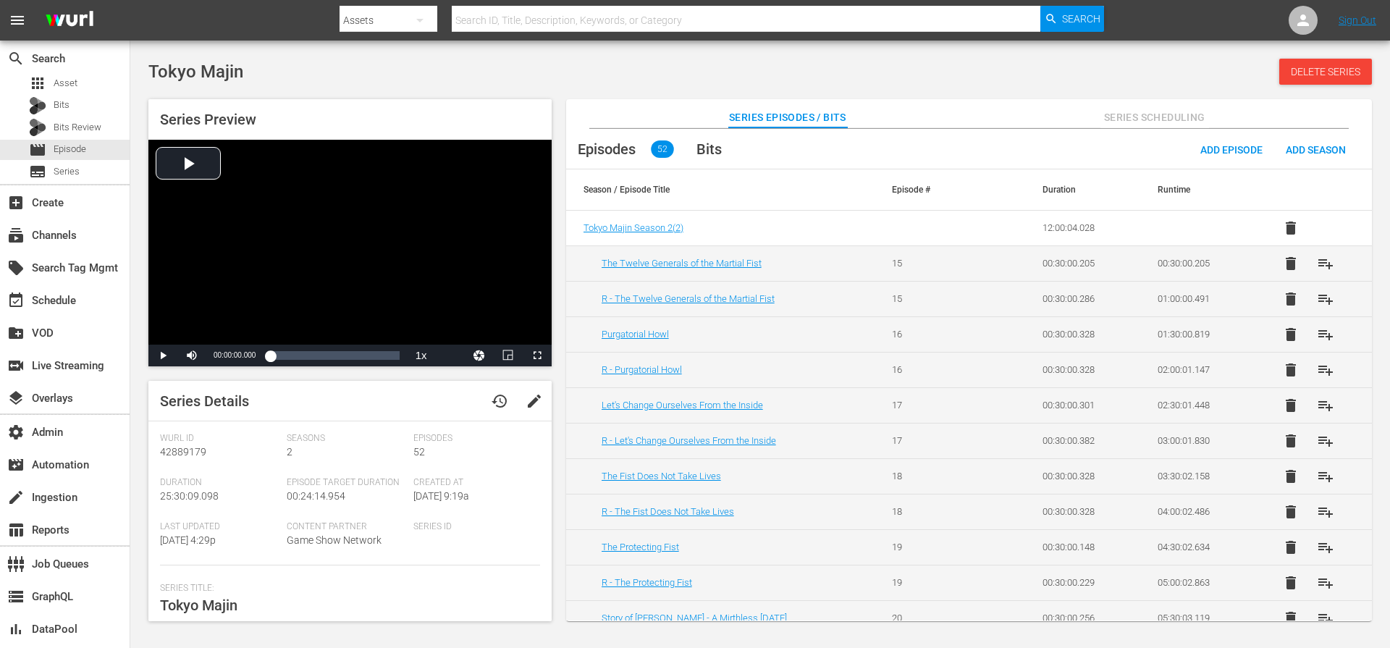
click at [725, 269] on td "The Twelve Generals of the Martial Fist" at bounding box center [720, 262] width 308 height 35
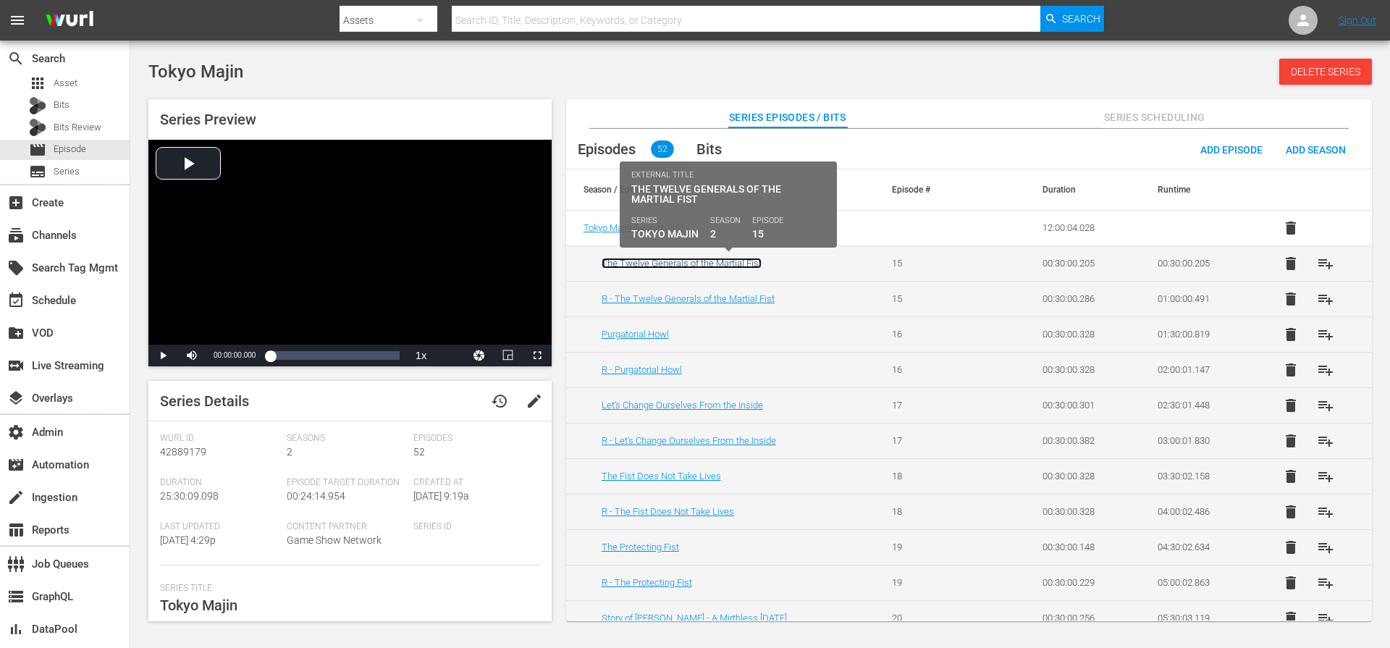
click at [725, 266] on link "The Twelve Generals of the Martial Fist" at bounding box center [682, 263] width 160 height 11
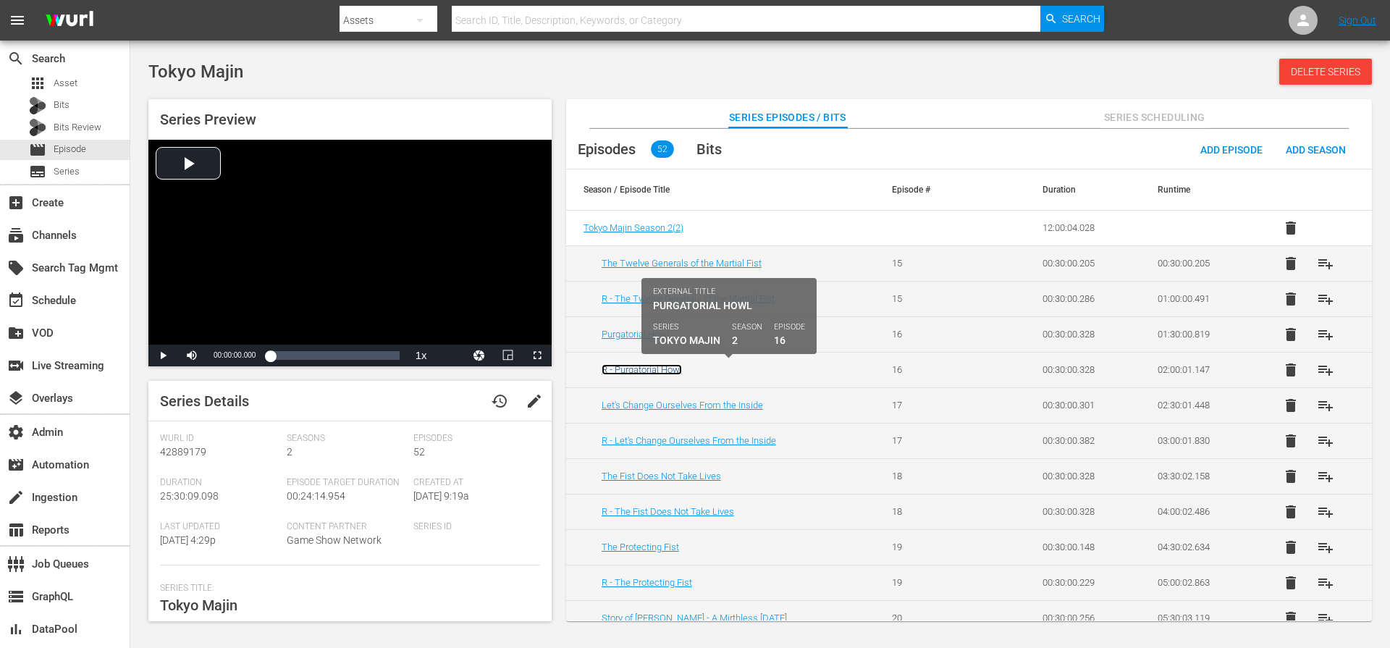
click at [663, 368] on link "R - Purgatorial Howl" at bounding box center [642, 369] width 80 height 11
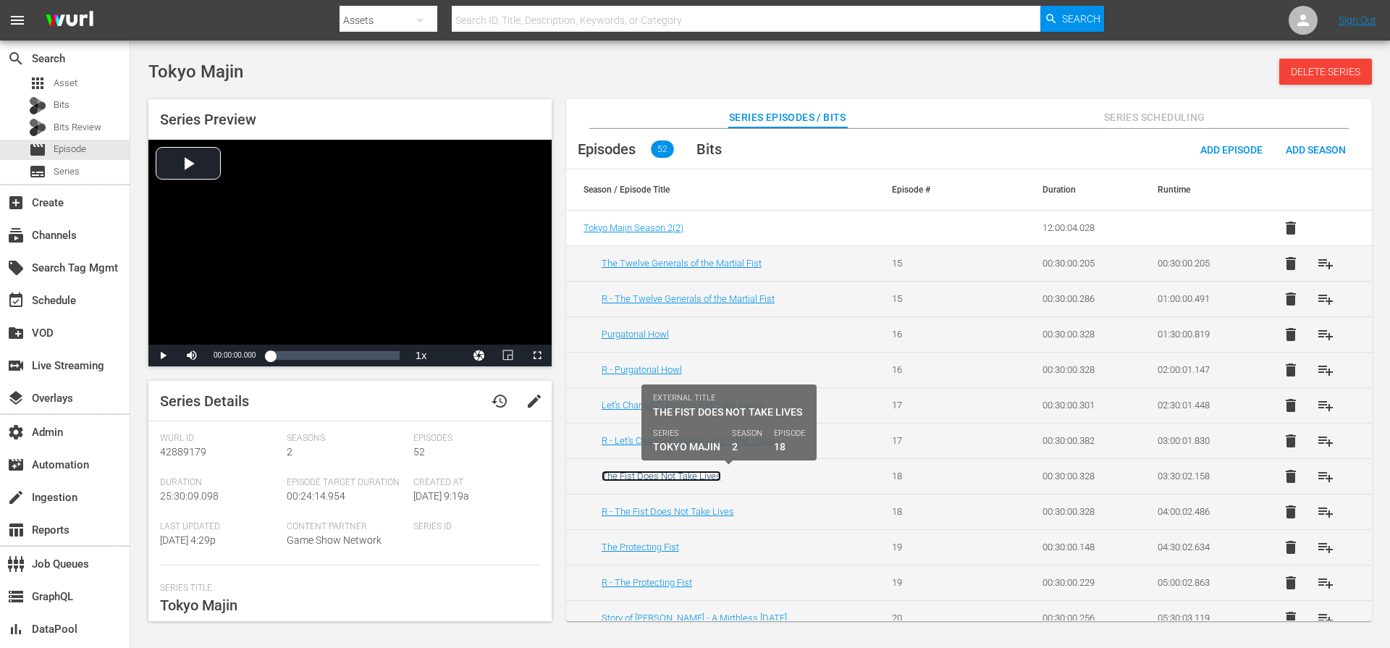
click at [653, 472] on link "The Fist Does Not Take Lives" at bounding box center [661, 476] width 119 height 11
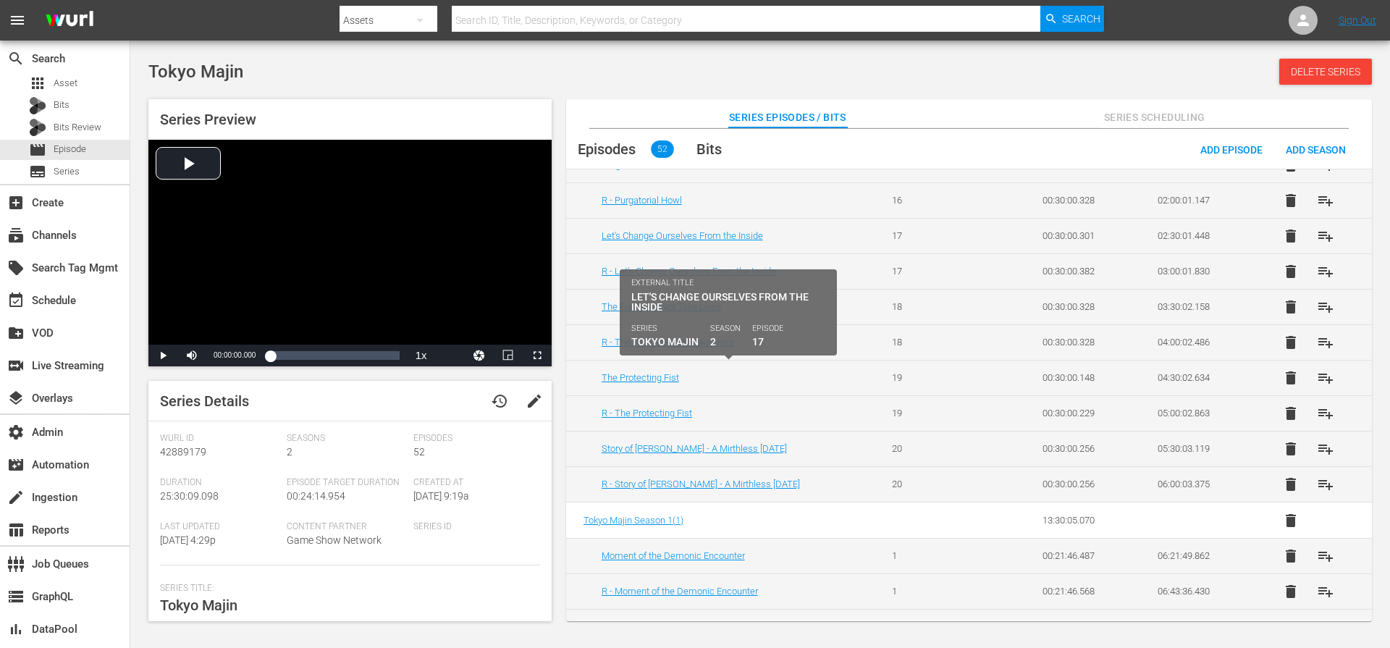
scroll to position [237, 0]
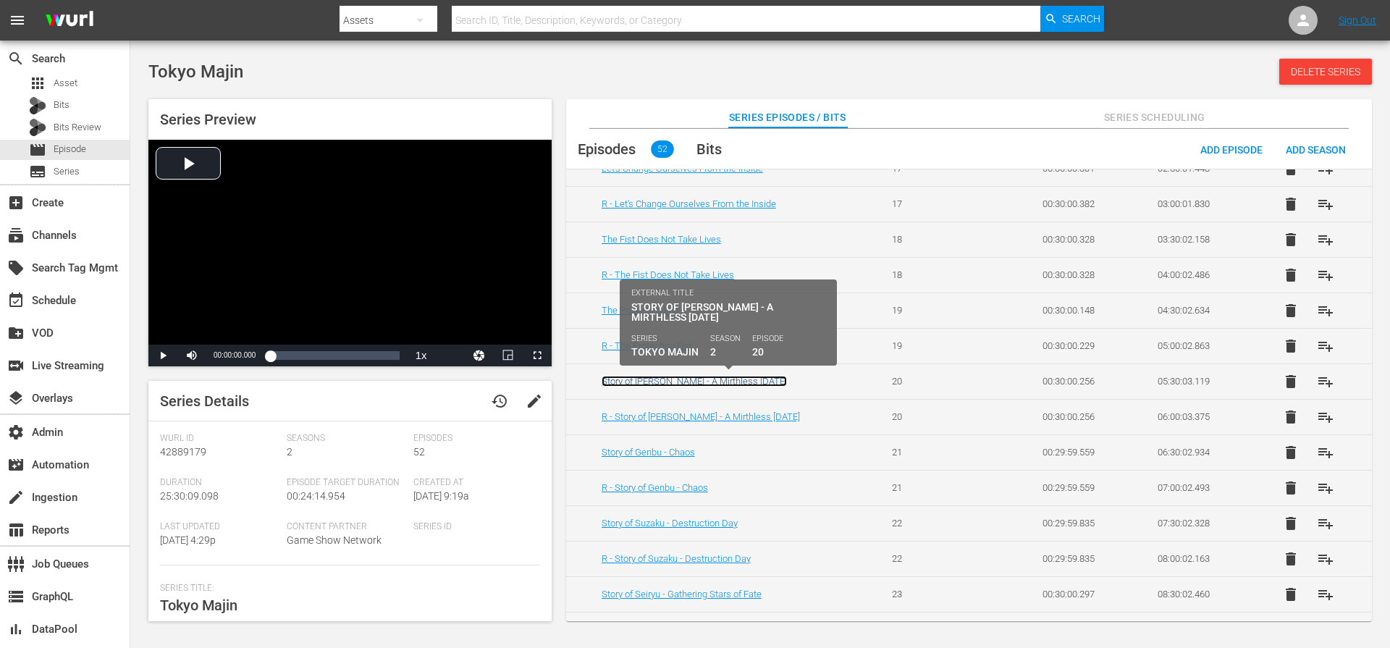
click at [713, 378] on link "Story of Byakko - A Mirthless Christmas Eve" at bounding box center [694, 381] width 185 height 11
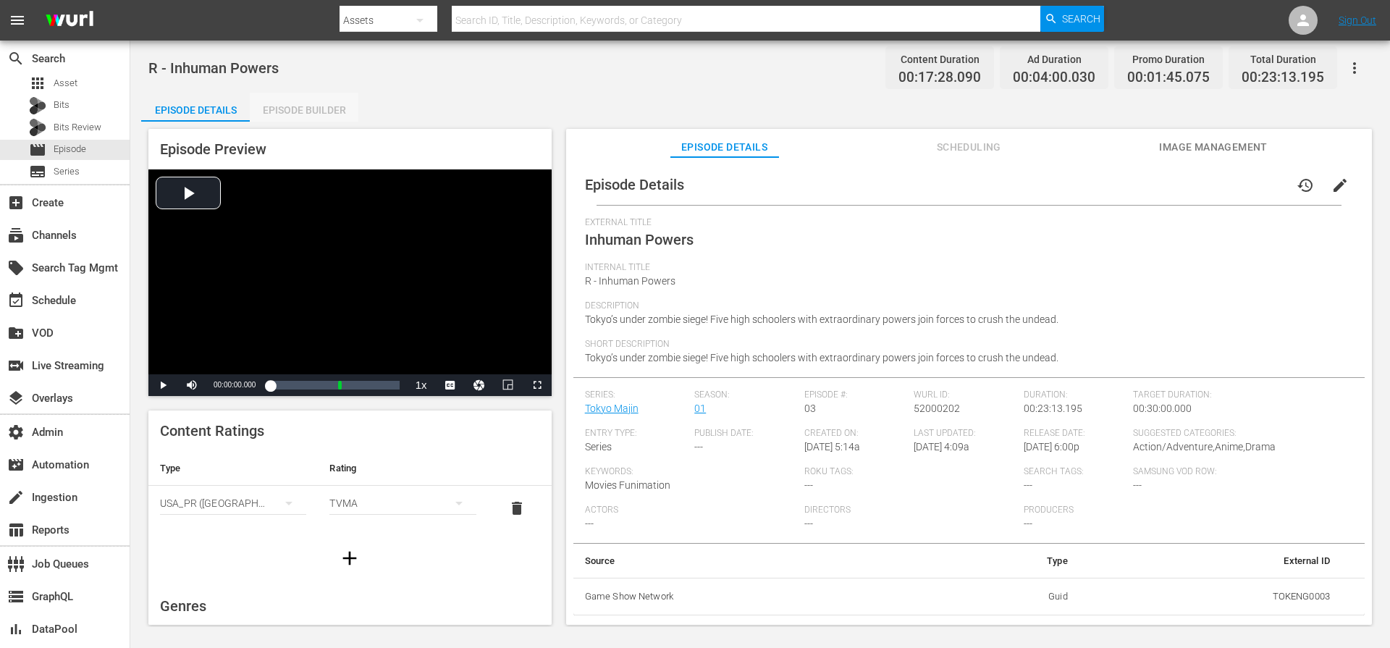
click at [292, 108] on div "Episode Builder" at bounding box center [304, 110] width 109 height 35
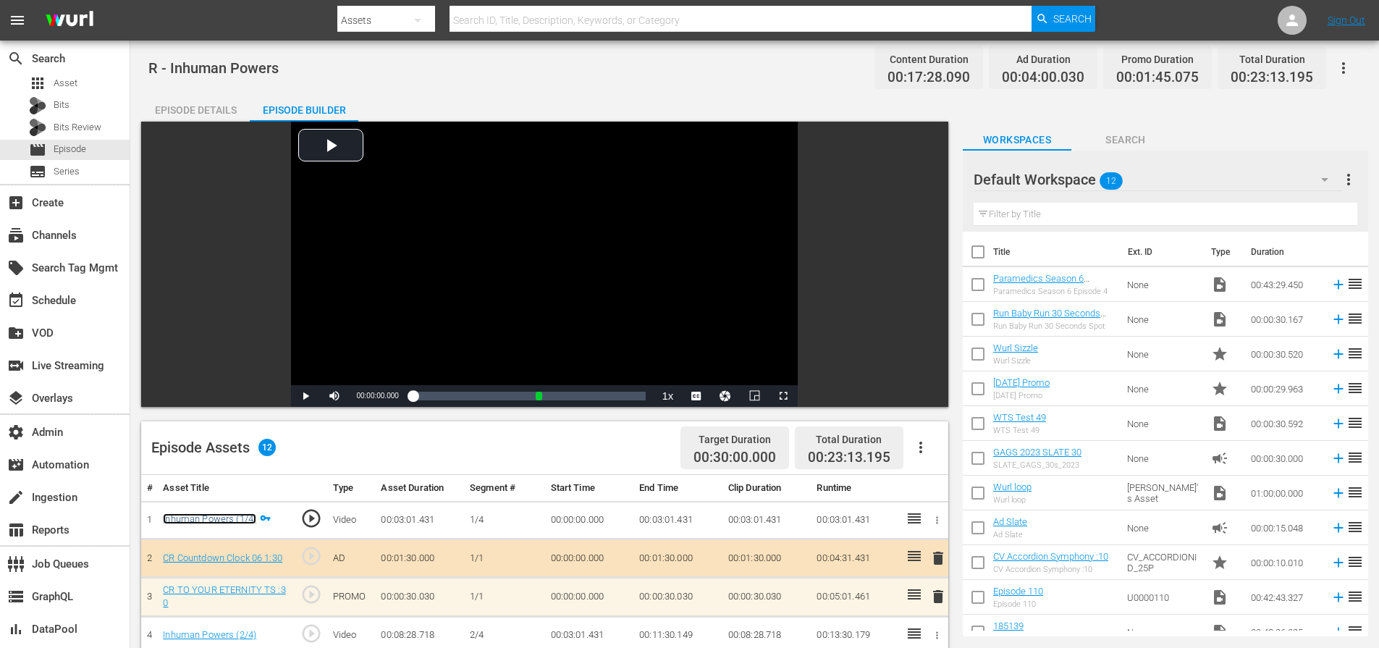
click at [222, 515] on link "Inhuman Powers (1/4)" at bounding box center [209, 518] width 93 height 11
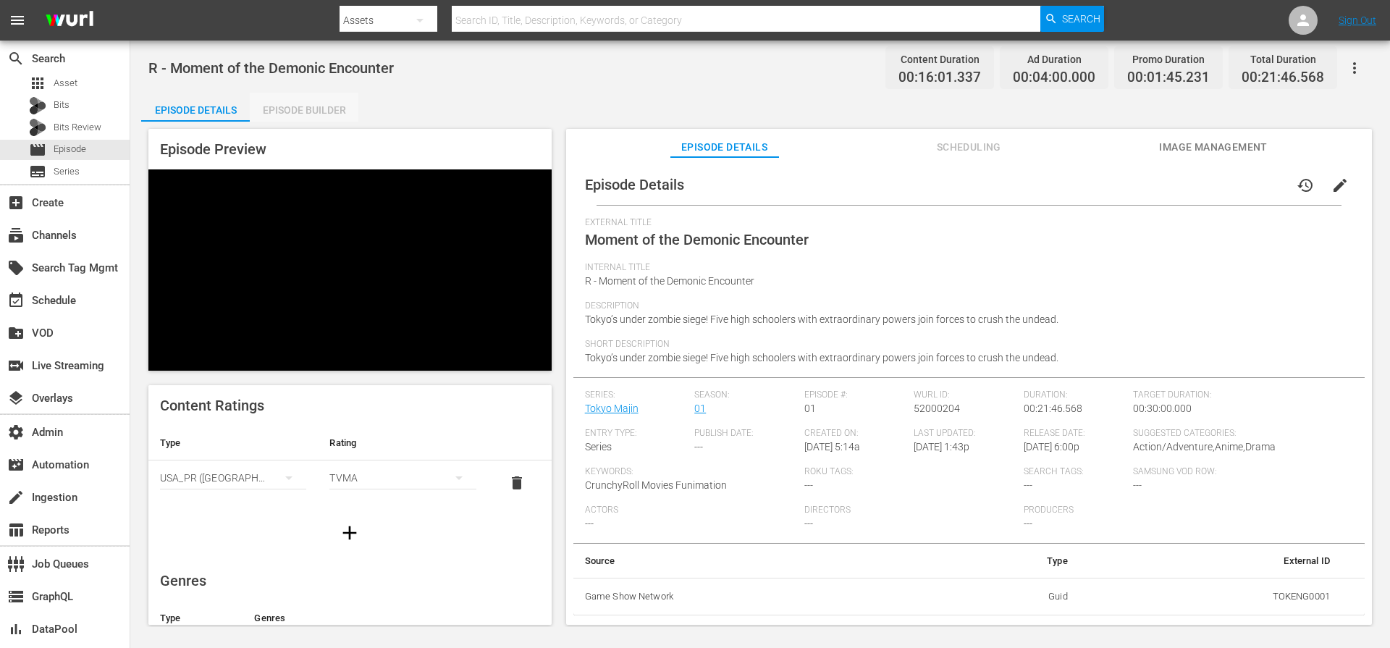
click at [303, 114] on div "Episode Builder" at bounding box center [304, 110] width 109 height 35
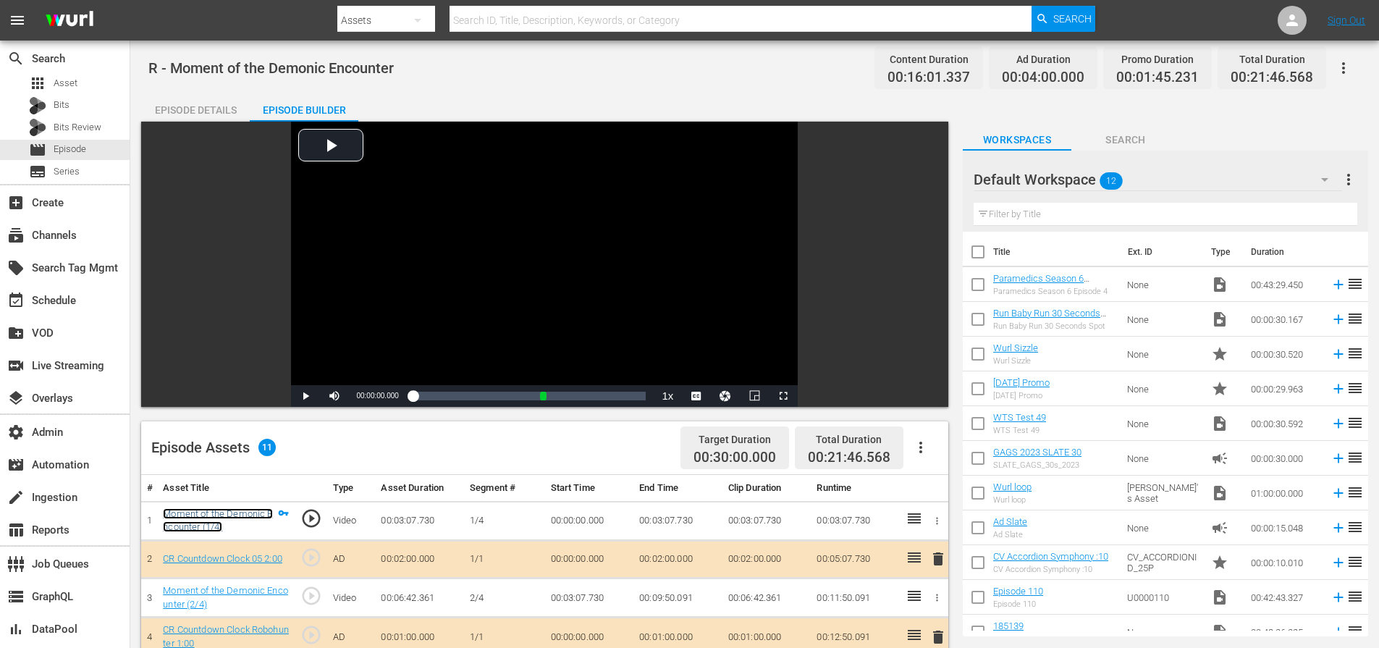
click at [210, 514] on link "Moment of the Demonic Encounter (1/4)" at bounding box center [217, 520] width 109 height 25
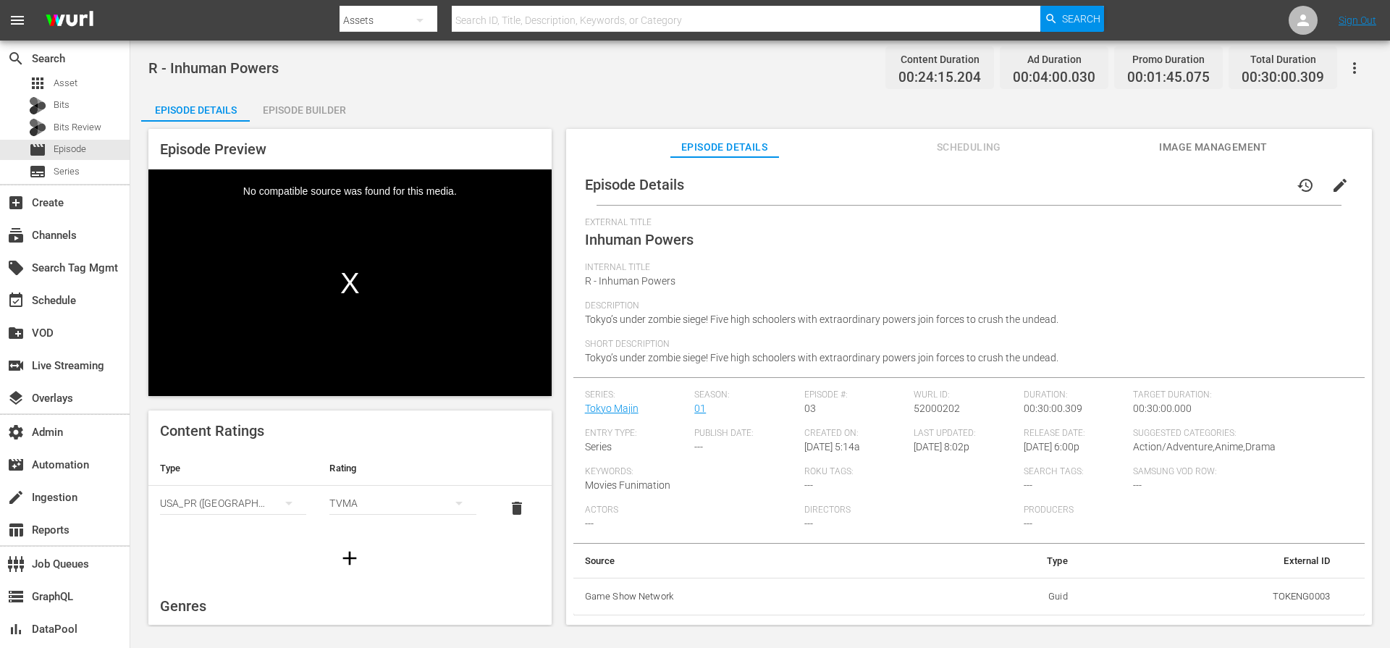
click at [327, 115] on div "Episode Builder" at bounding box center [304, 110] width 109 height 35
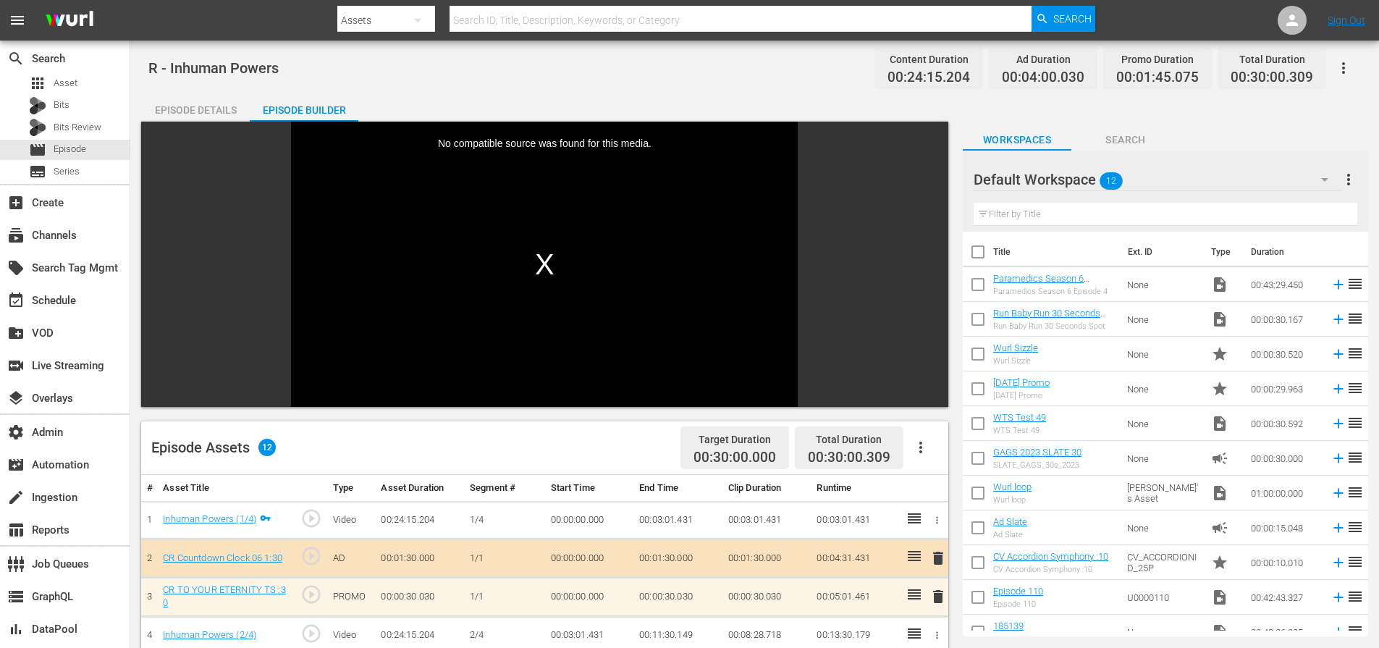
click at [210, 117] on div "Episode Details" at bounding box center [195, 110] width 109 height 35
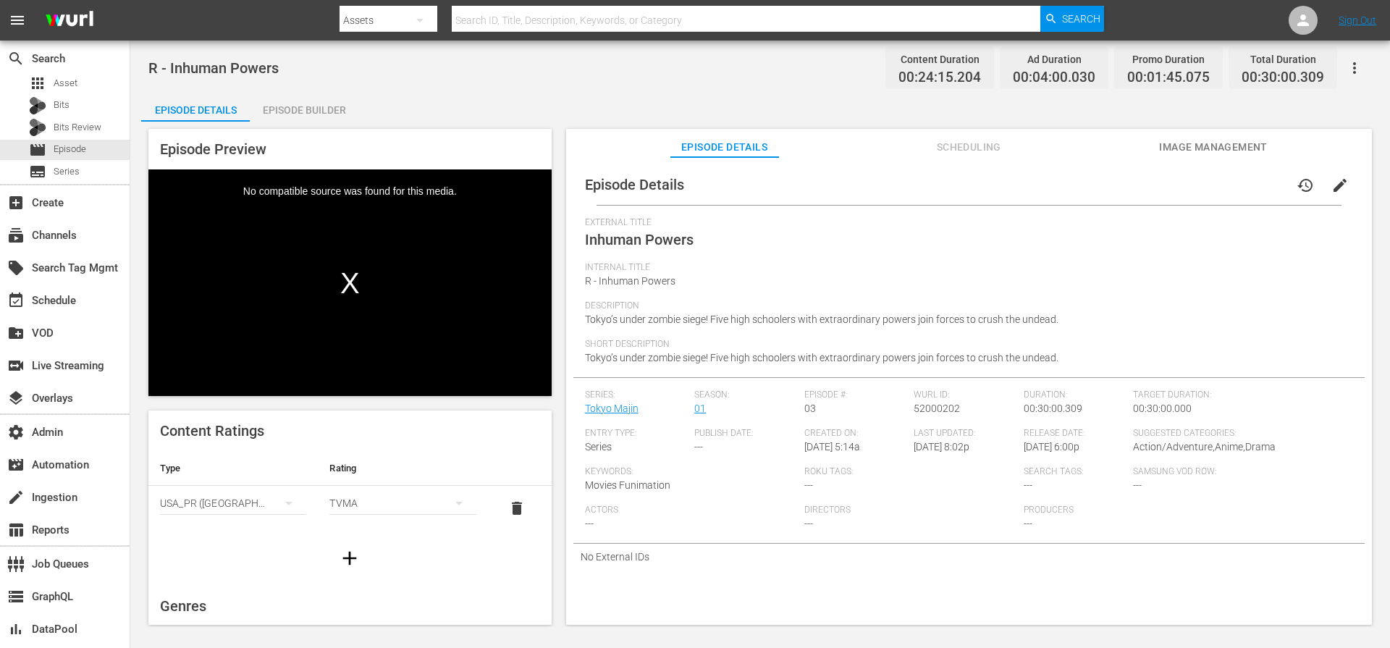
click at [484, 86] on div "R - Inhuman Powers Content Duration 00:24:15.204 Ad Duration 00:04:00.030 Promo…" at bounding box center [760, 334] width 1260 height 586
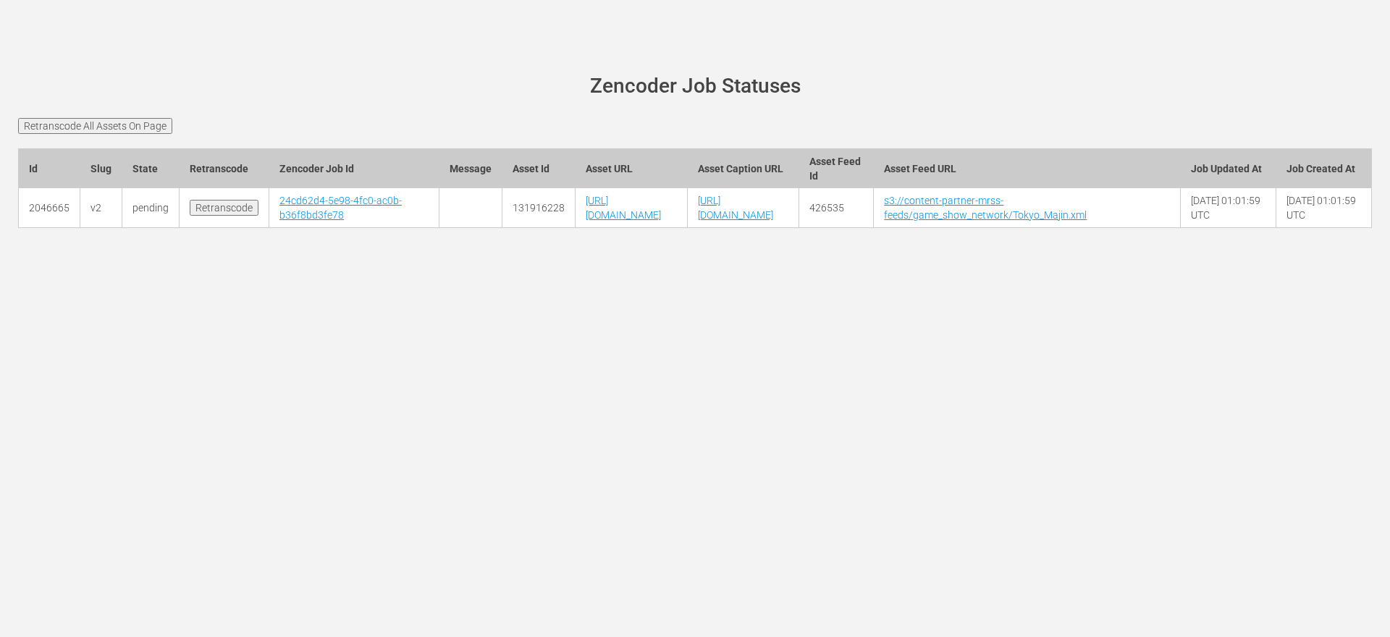
click at [298, 221] on td "24cd62d4-5e98-4fc0-ac0b-b36f8bd3fe78" at bounding box center [354, 208] width 170 height 40
click at [299, 217] on link "24cd62d4-5e98-4fc0-ac0b-b36f8bd3fe78" at bounding box center [340, 208] width 122 height 26
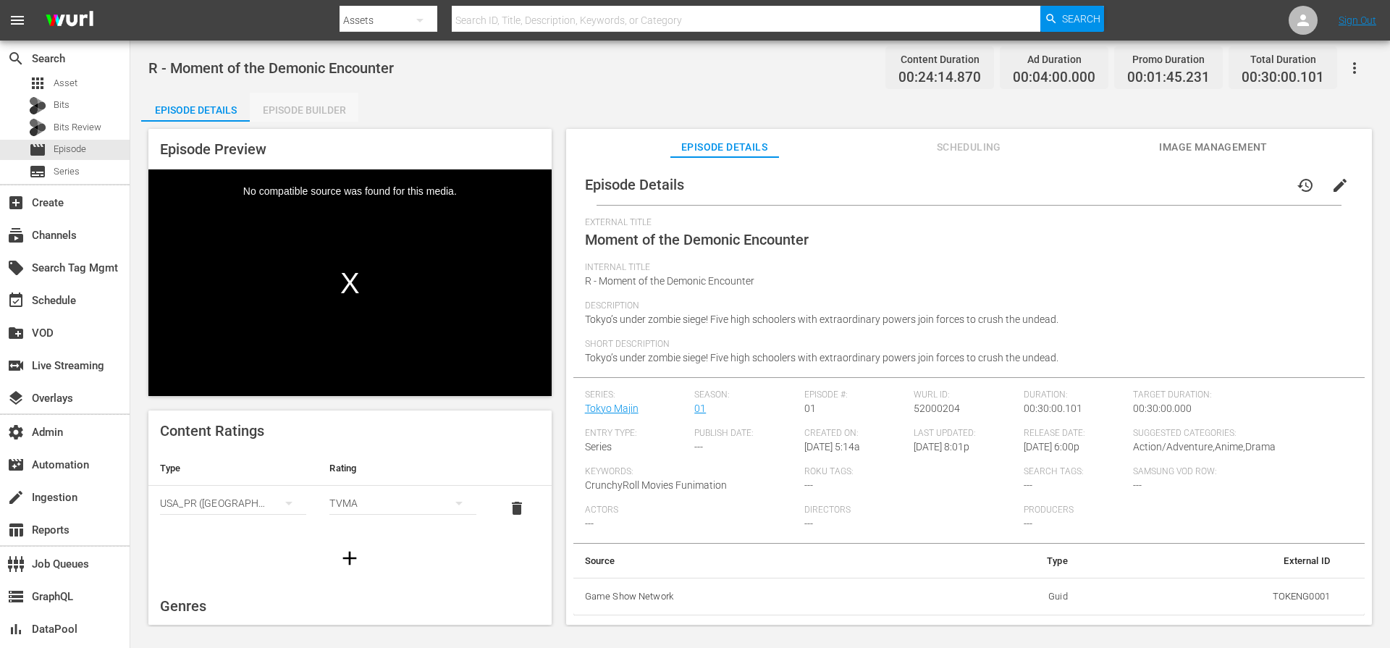
click at [300, 114] on div "Episode Builder" at bounding box center [304, 110] width 109 height 35
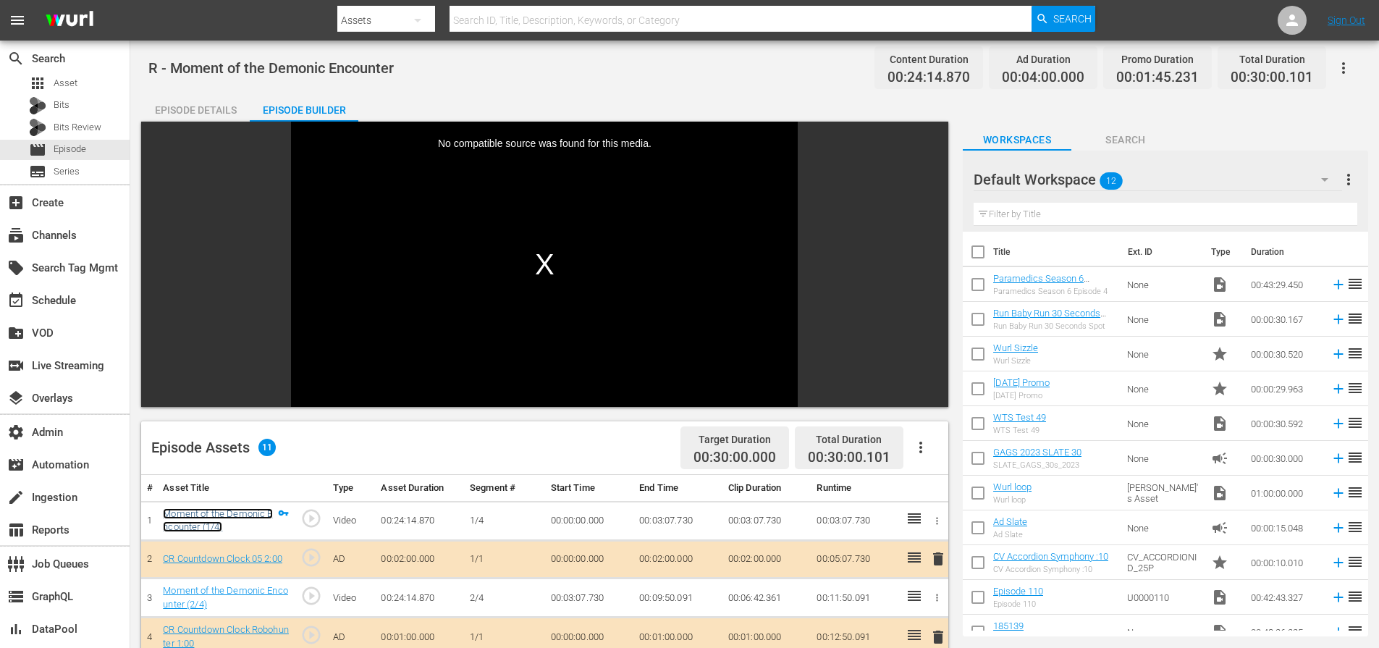
click at [221, 509] on link "Moment of the Demonic Encounter (1/4)" at bounding box center [217, 520] width 109 height 25
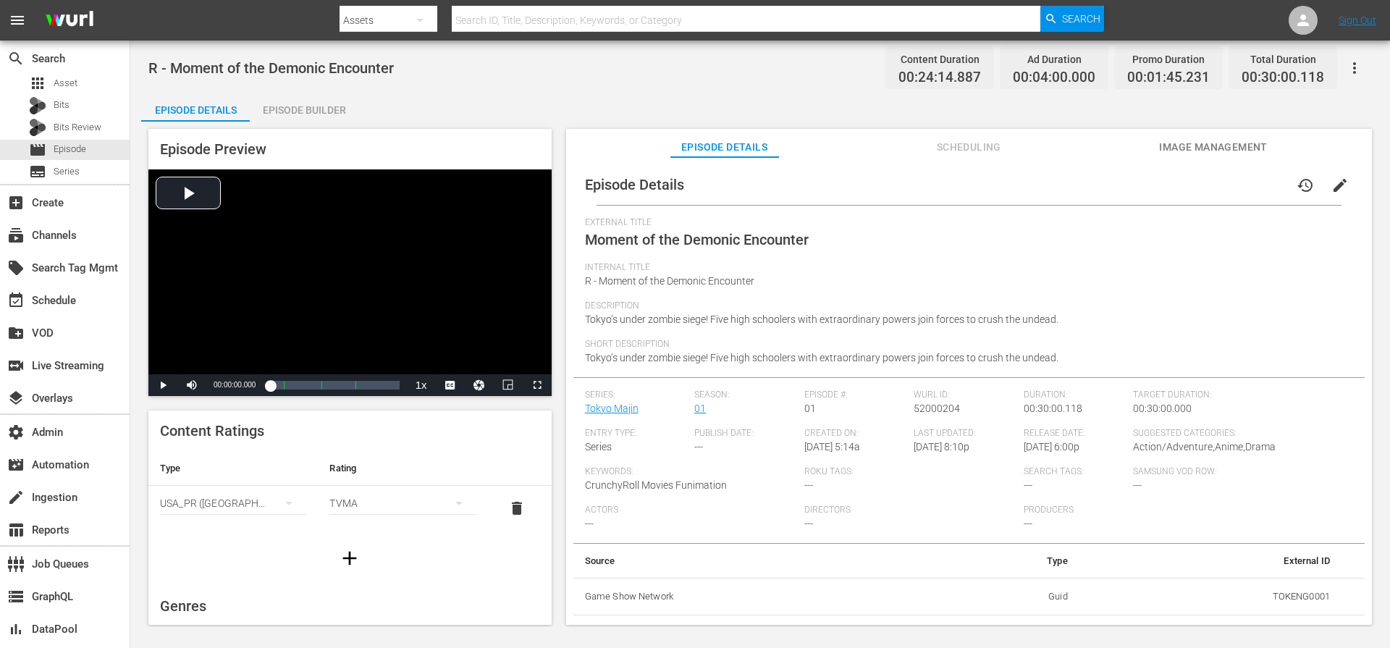
click at [313, 118] on div "Episode Builder" at bounding box center [304, 110] width 109 height 35
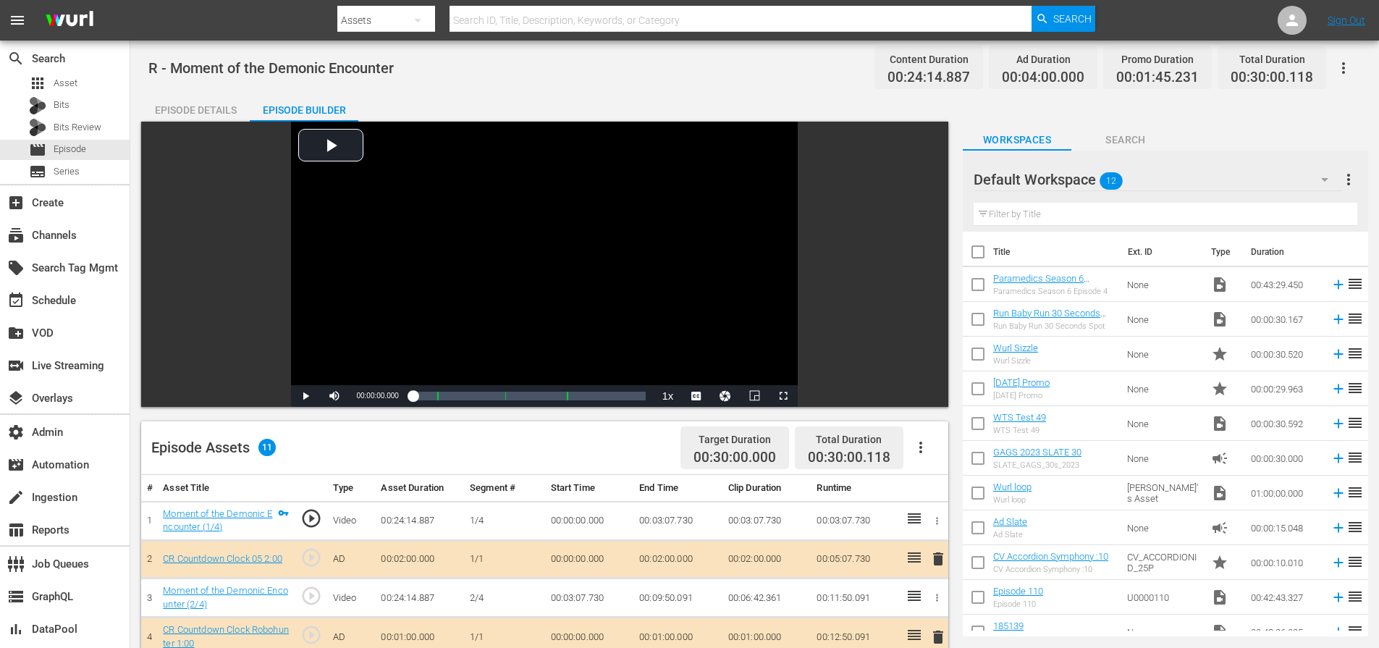
click at [196, 116] on div "Episode Details" at bounding box center [195, 110] width 109 height 35
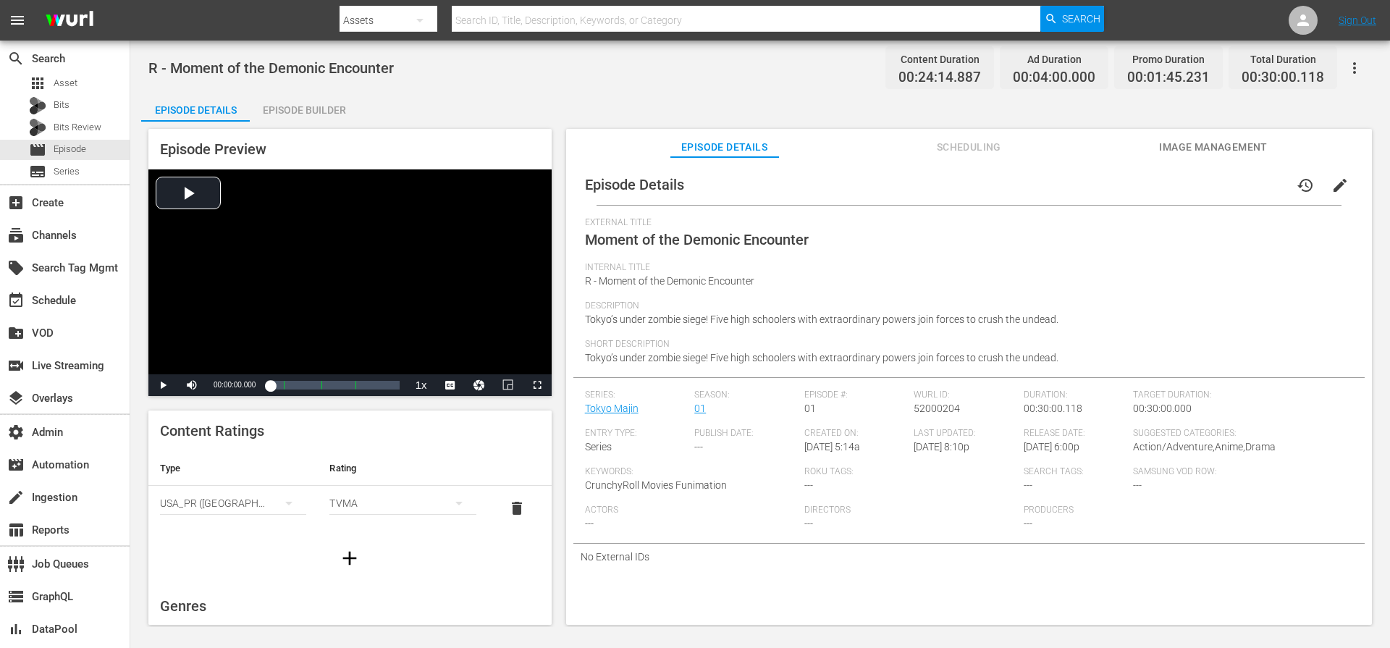
click at [948, 164] on div "Episode Details history edit" at bounding box center [968, 184] width 791 height 41
click at [953, 154] on span "Scheduling" at bounding box center [968, 147] width 109 height 18
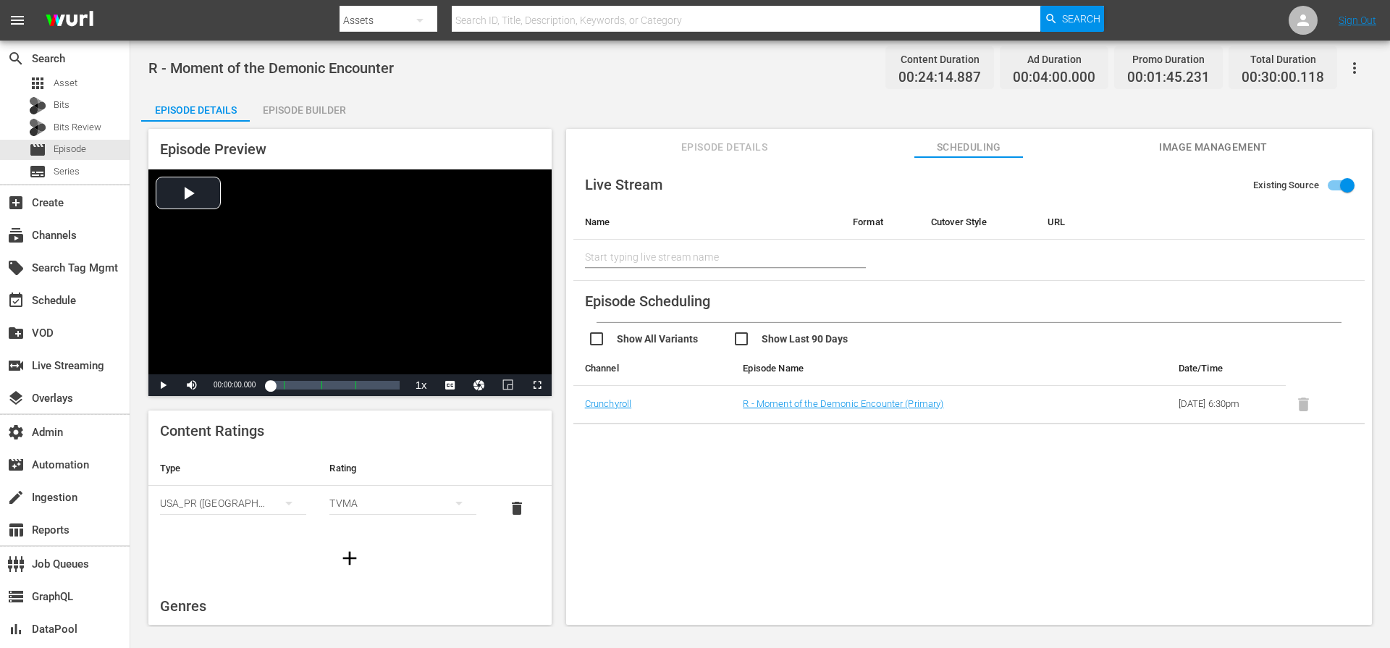
click at [583, 405] on td "Crunchyroll" at bounding box center [652, 405] width 159 height 38
click at [599, 402] on link "Crunchyroll" at bounding box center [608, 403] width 47 height 11
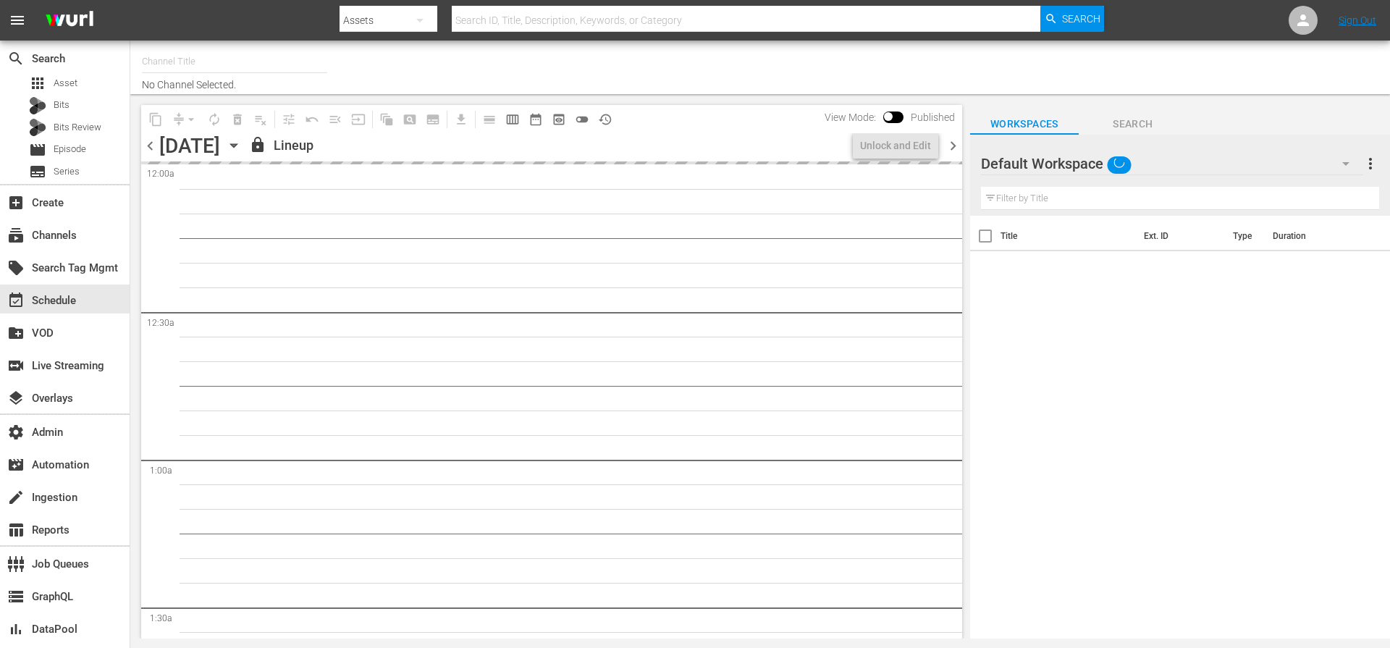
type input "Crunchyroll (Roku) (1564)"
